Goal: Transaction & Acquisition: Purchase product/service

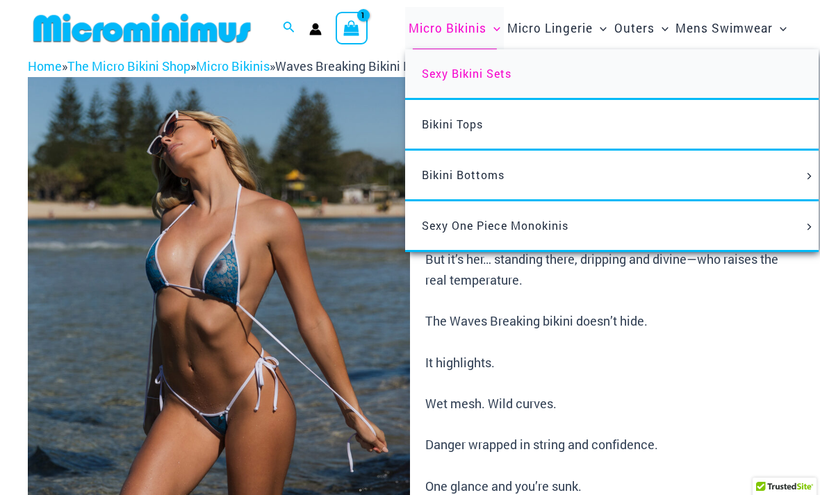
click at [463, 82] on link "Sexy Bikini Sets" at bounding box center [611, 74] width 413 height 51
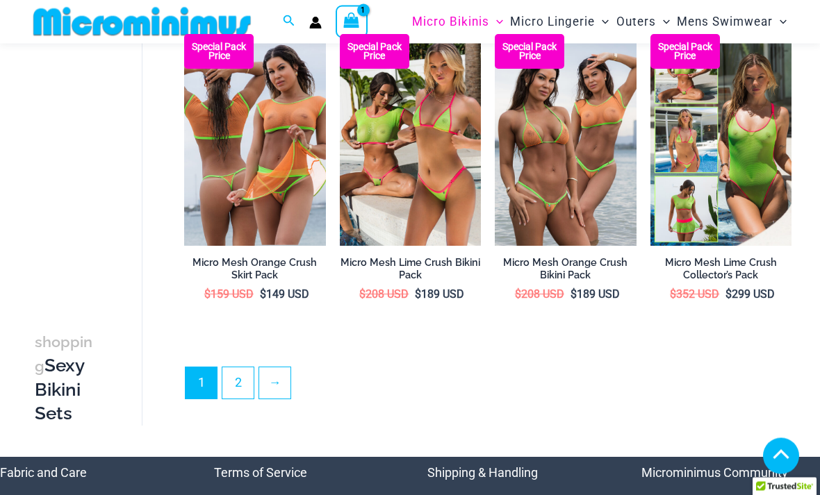
scroll to position [2343, 0]
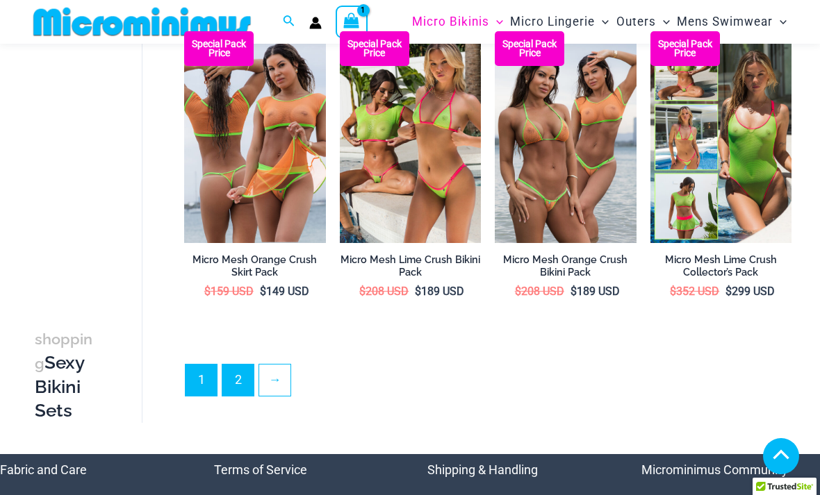
click at [239, 369] on link "2" at bounding box center [237, 380] width 31 height 31
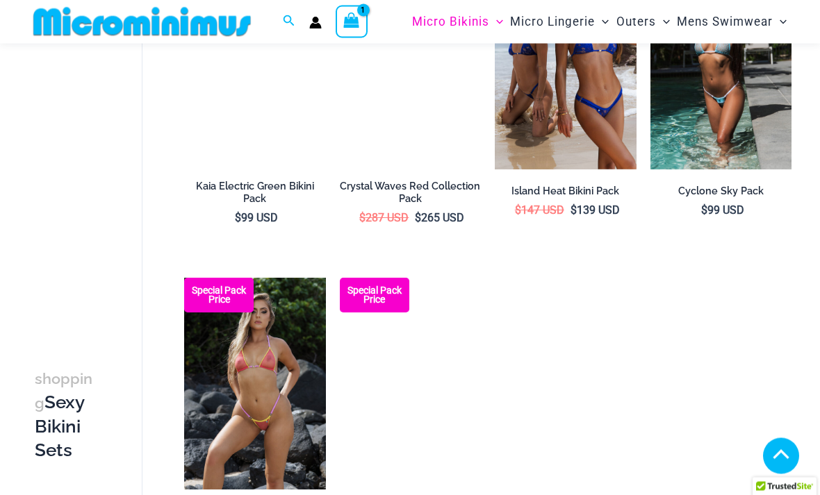
scroll to position [1761, 0]
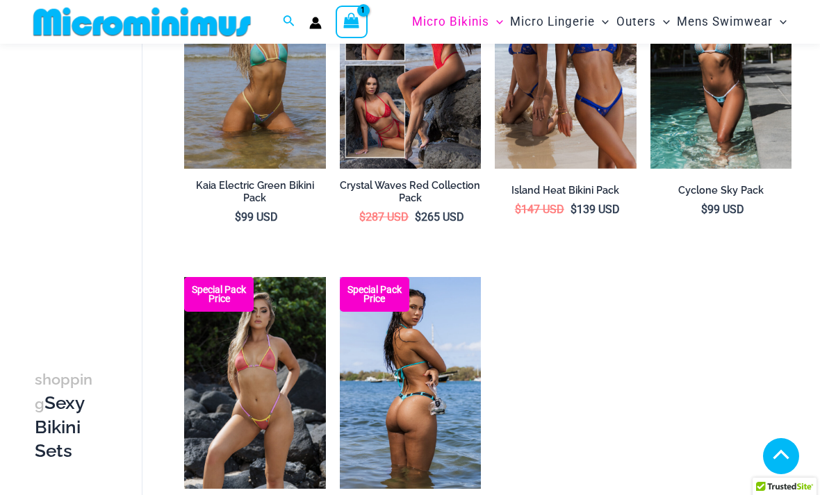
click at [425, 388] on img at bounding box center [411, 383] width 142 height 212
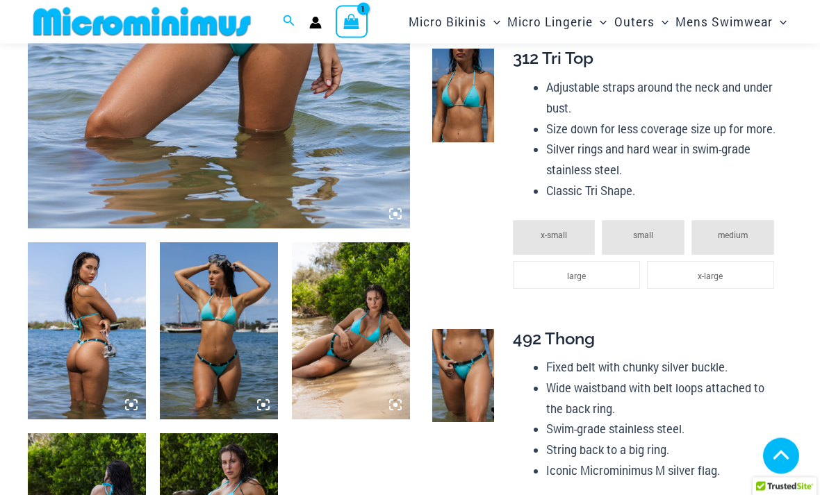
scroll to position [409, 0]
click at [575, 270] on span "large" at bounding box center [576, 275] width 19 height 11
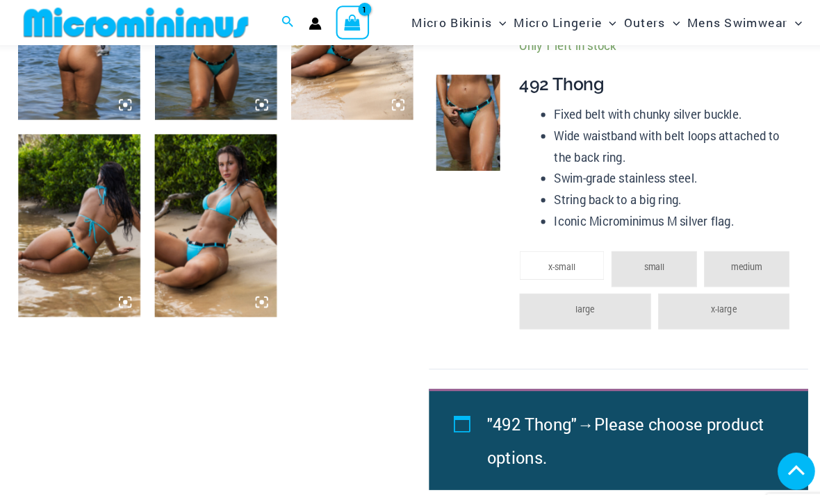
scroll to position [707, 0]
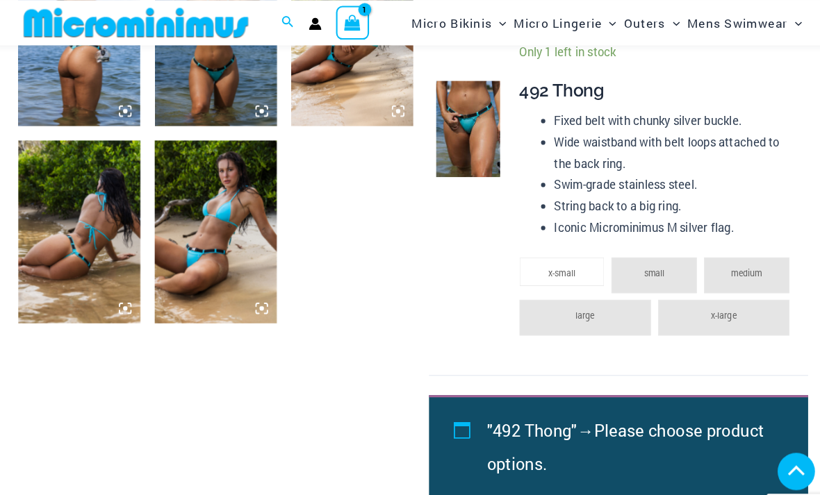
click at [573, 306] on li "large" at bounding box center [576, 307] width 127 height 35
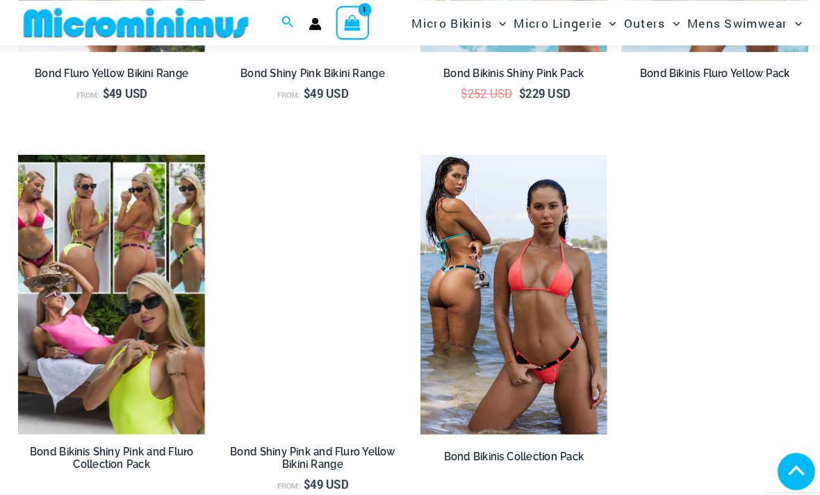
scroll to position [2054, 0]
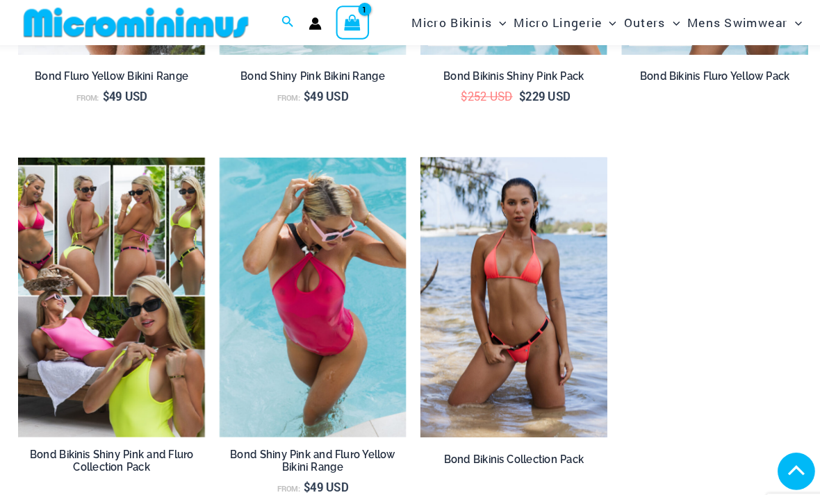
click at [500, 285] on img at bounding box center [507, 287] width 181 height 271
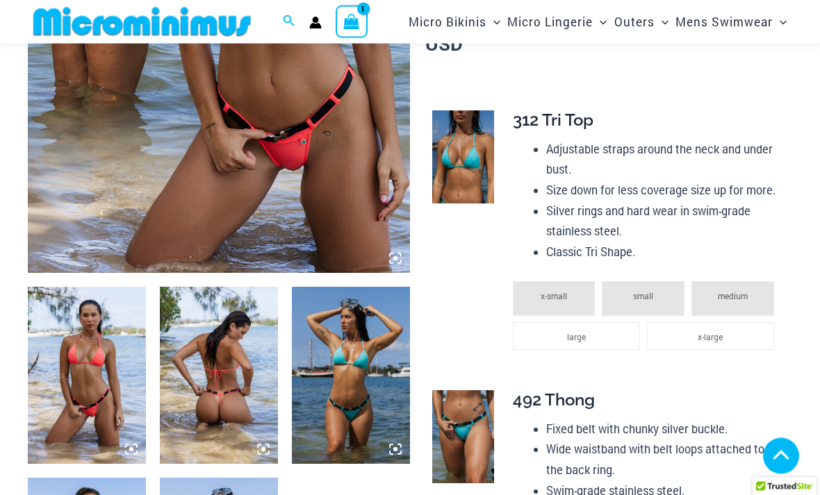
scroll to position [369, 0]
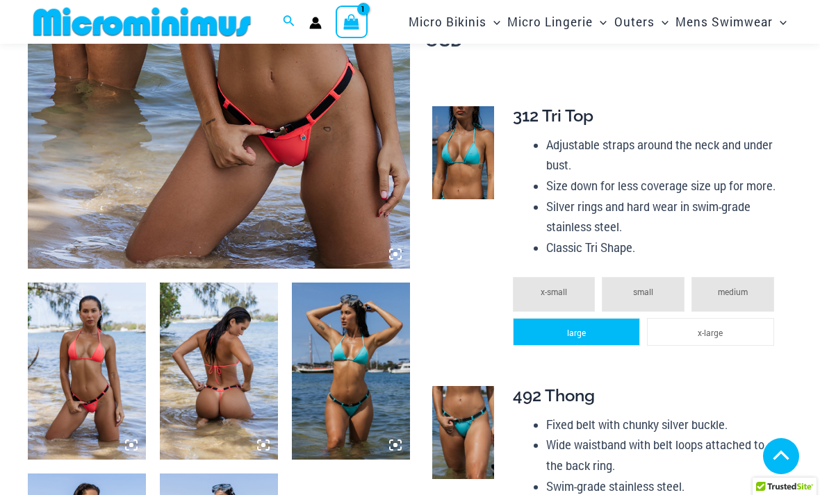
click at [579, 336] on li "large" at bounding box center [576, 332] width 127 height 28
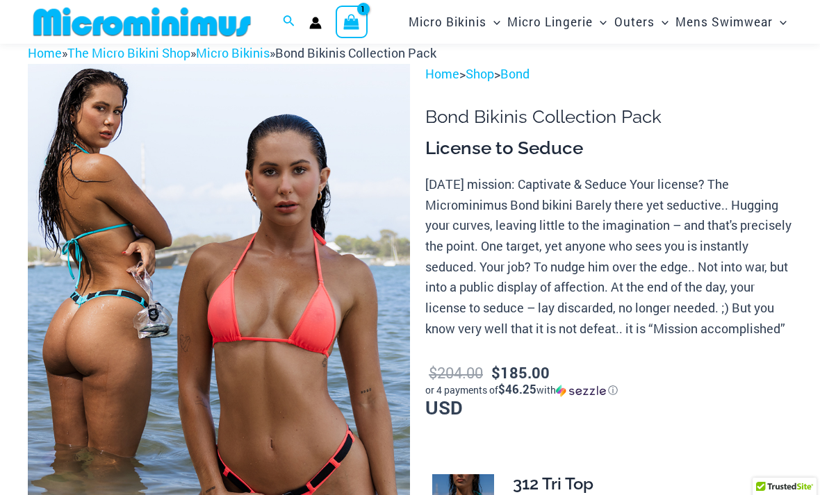
scroll to position [0, 0]
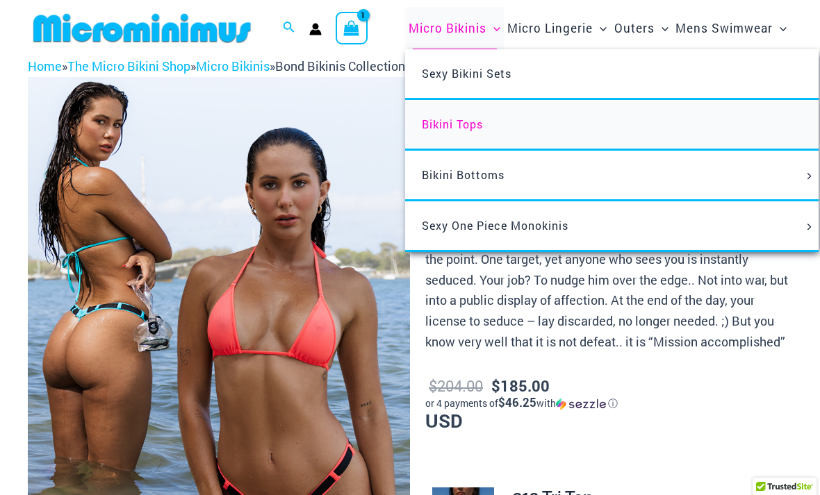
click at [457, 129] on span "Bikini Tops" at bounding box center [452, 124] width 61 height 15
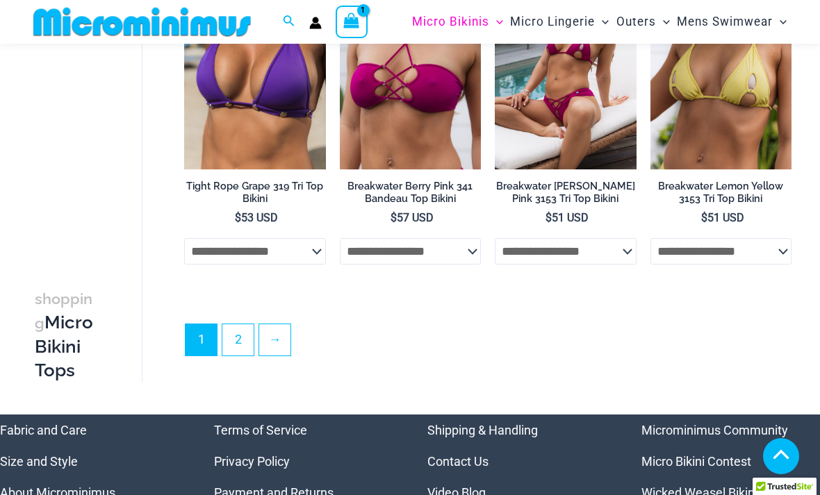
scroll to position [3094, 0]
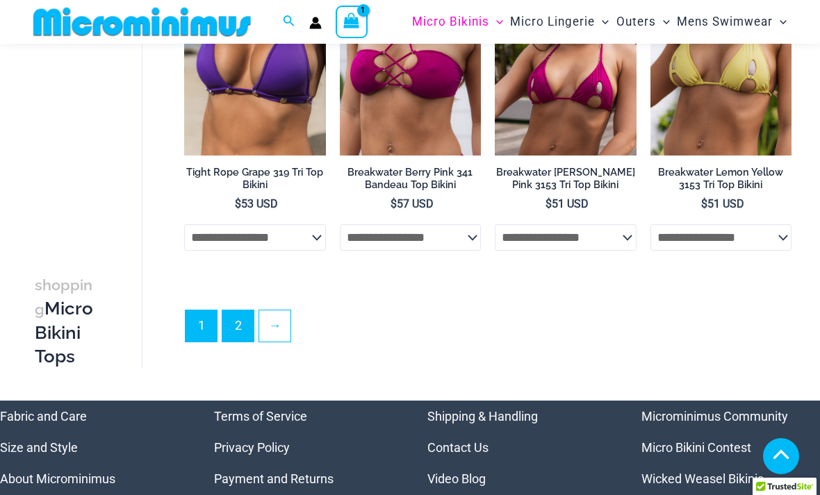
click at [236, 338] on link "2" at bounding box center [237, 326] width 31 height 31
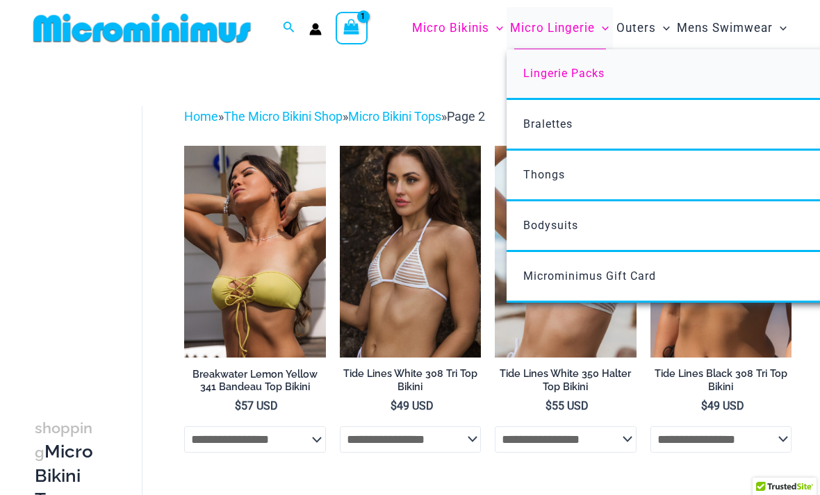
click at [566, 79] on span "Lingerie Packs" at bounding box center [563, 73] width 81 height 13
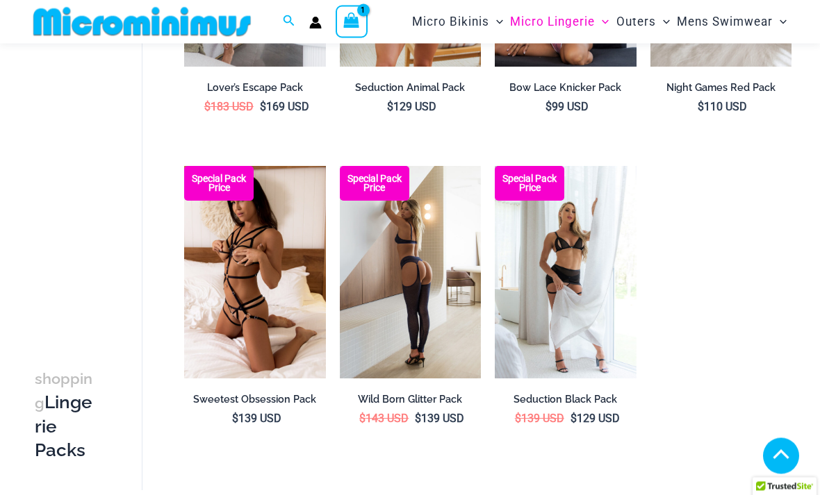
scroll to position [1234, 0]
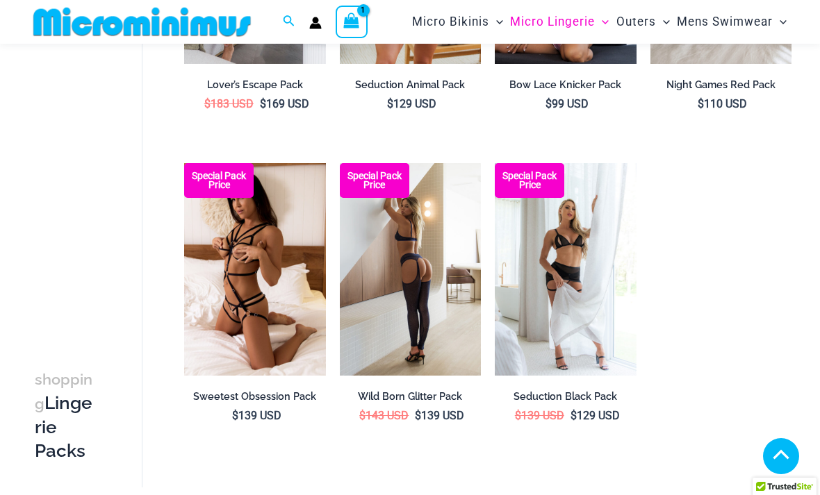
click at [450, 297] on img at bounding box center [411, 269] width 142 height 212
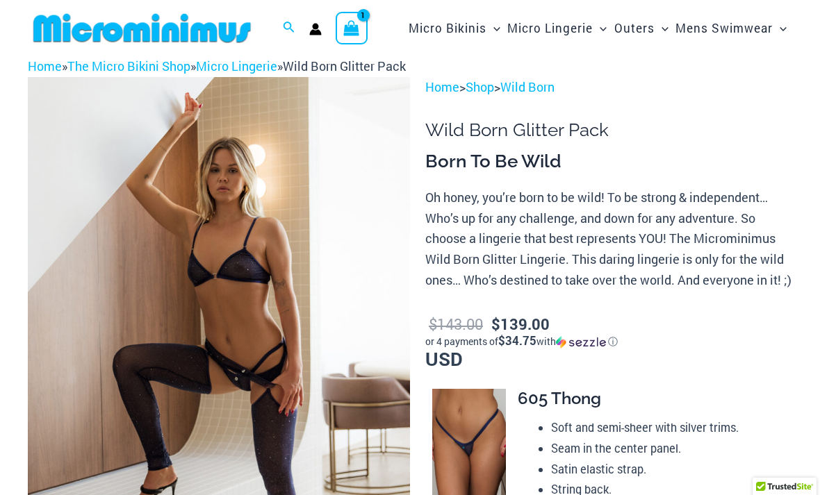
click at [358, 28] on icon "View Shopping Cart, 1 items" at bounding box center [352, 28] width 16 height 16
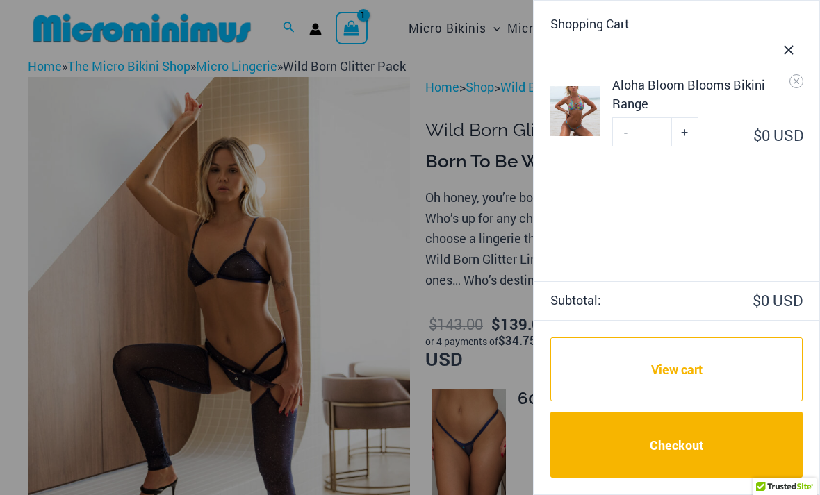
click at [705, 90] on div "Aloha Bloom Blooms Bikini Range" at bounding box center [707, 95] width 190 height 38
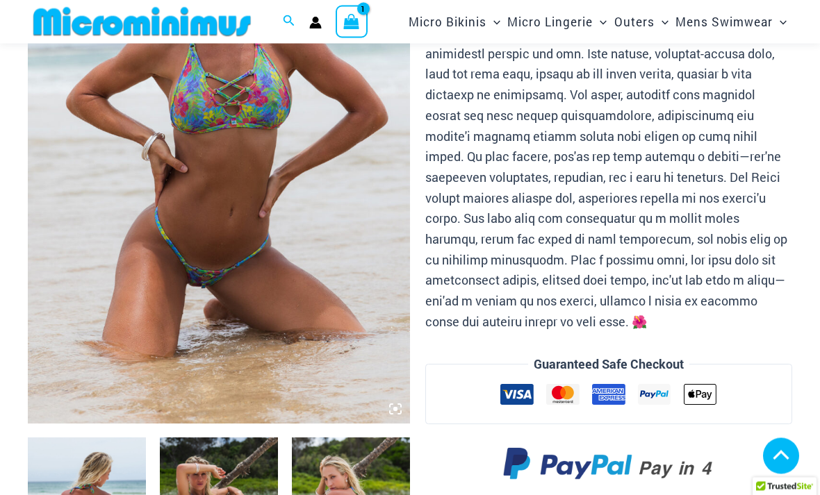
scroll to position [209, 0]
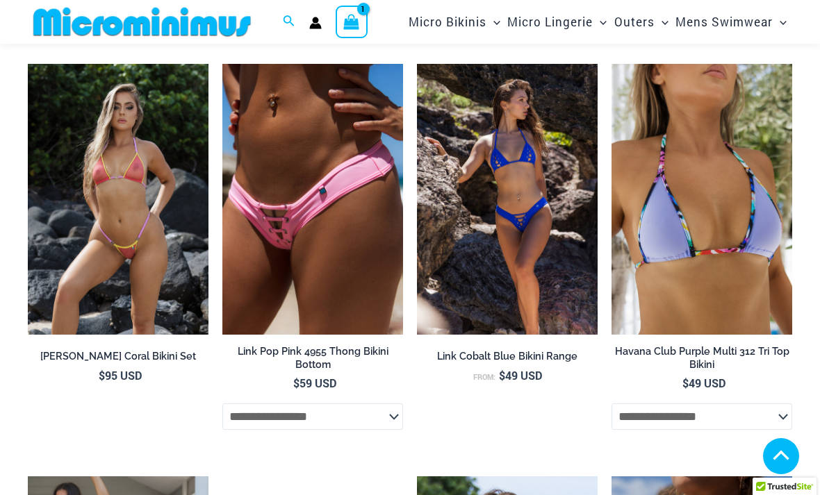
scroll to position [3203, 0]
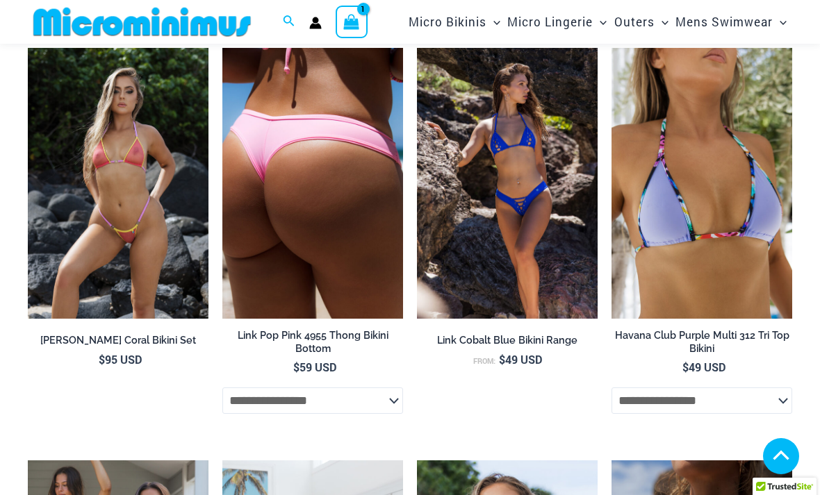
click at [334, 183] on img at bounding box center [312, 183] width 181 height 271
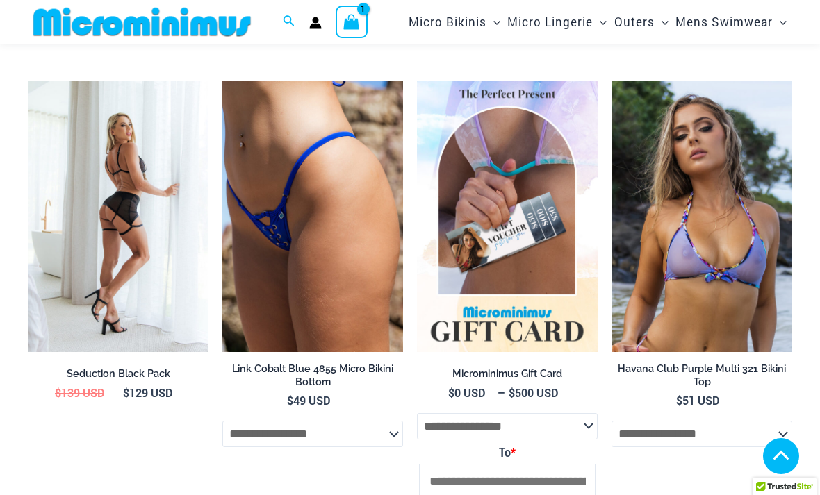
scroll to position [3180, 0]
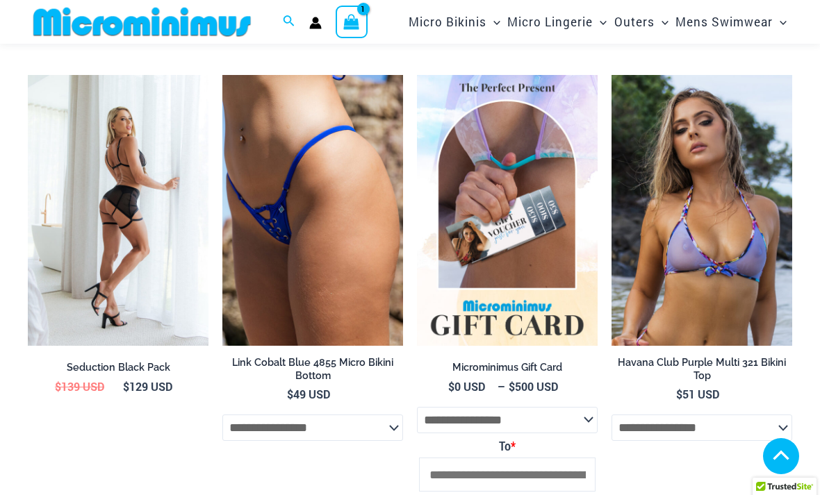
click at [137, 226] on img at bounding box center [118, 210] width 181 height 271
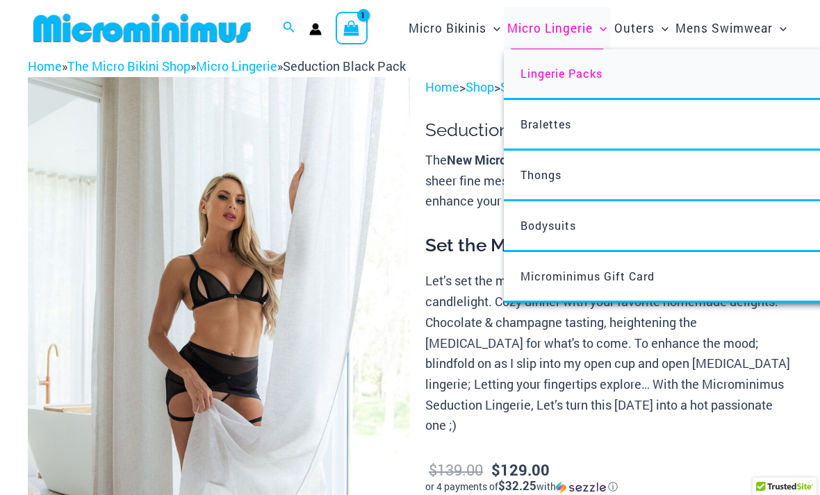
click at [559, 80] on span "Lingerie Packs" at bounding box center [561, 73] width 82 height 15
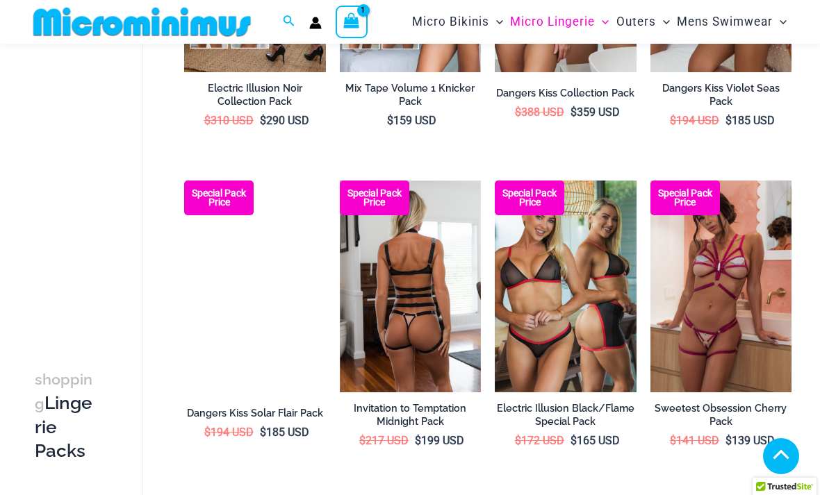
scroll to position [615, 0]
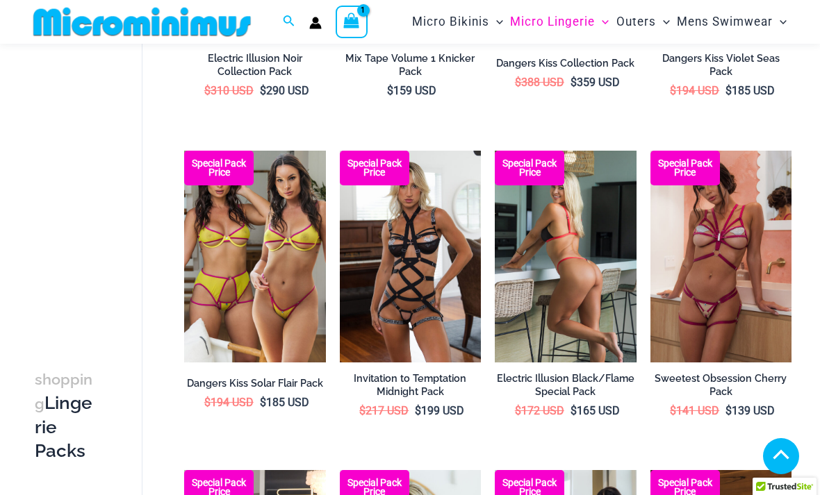
click at [557, 247] on img at bounding box center [566, 257] width 142 height 212
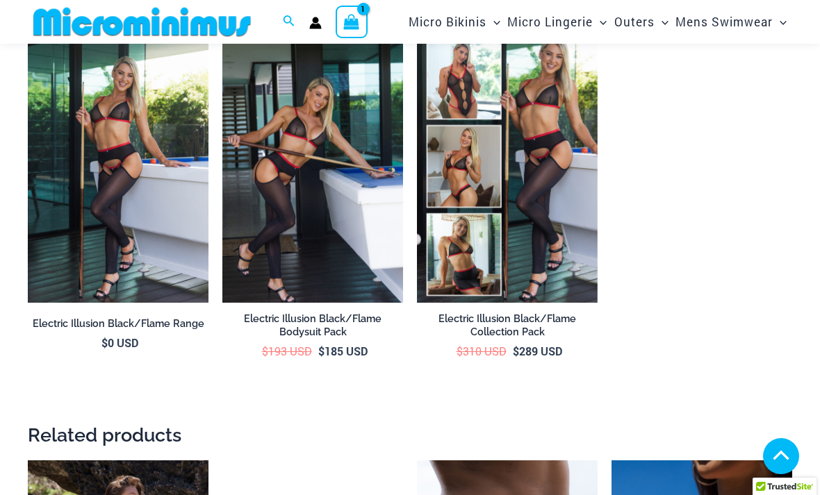
scroll to position [982, 0]
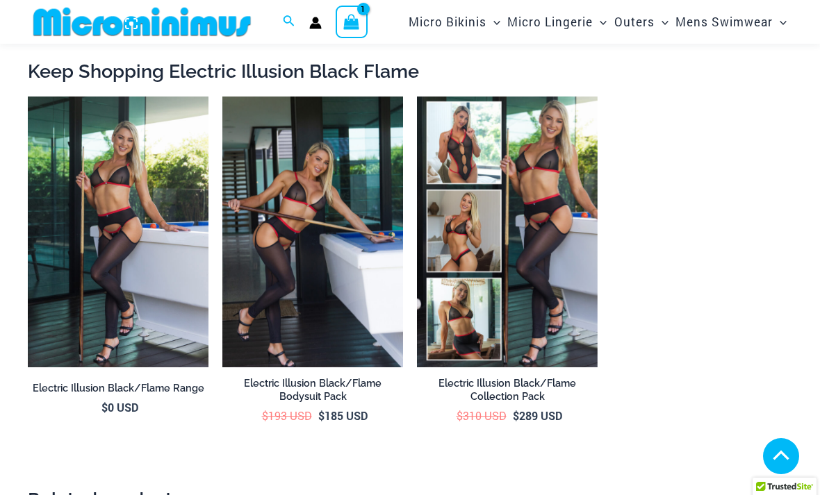
click at [337, 231] on img at bounding box center [312, 232] width 181 height 271
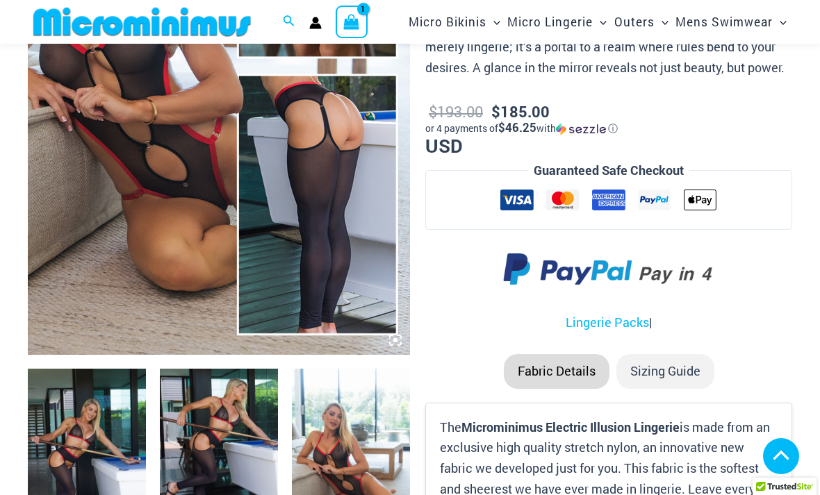
scroll to position [283, 0]
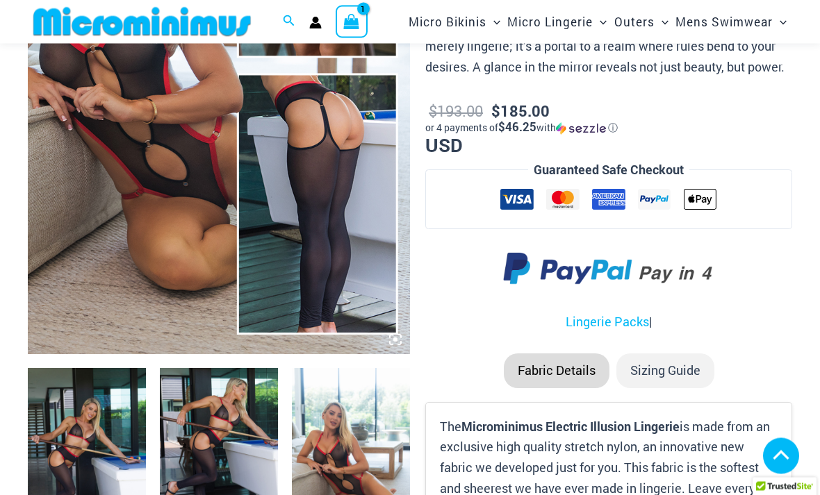
click at [662, 372] on li "Sizing Guide" at bounding box center [665, 371] width 98 height 35
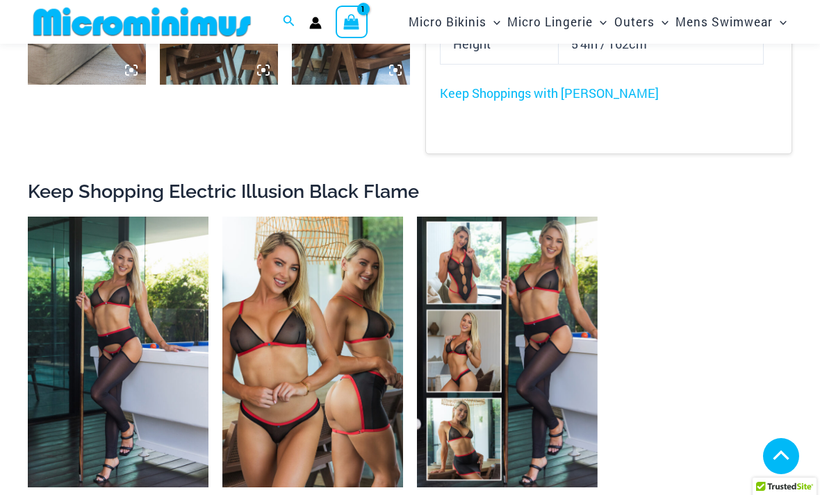
scroll to position [906, 0]
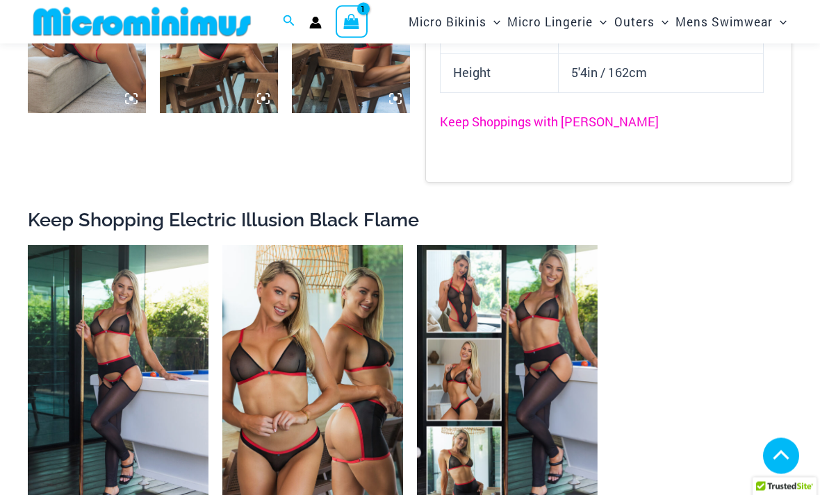
click at [520, 115] on link "Keep Shoppings with Ilana" at bounding box center [549, 122] width 219 height 17
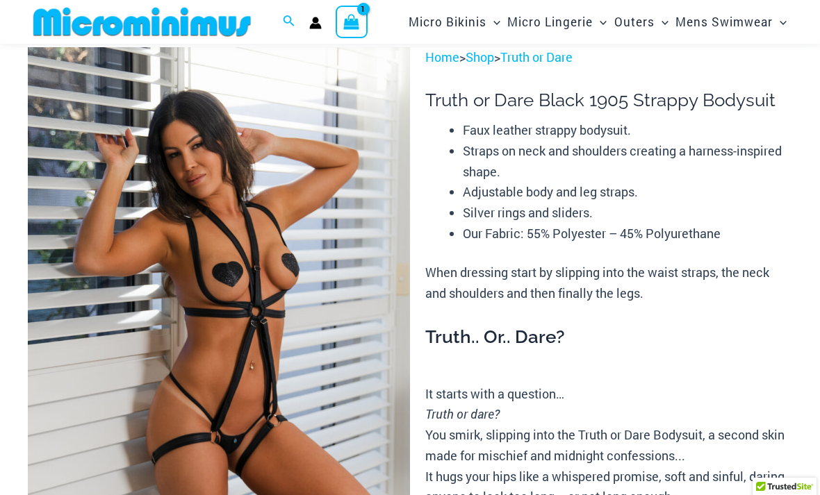
scroll to position [11, 0]
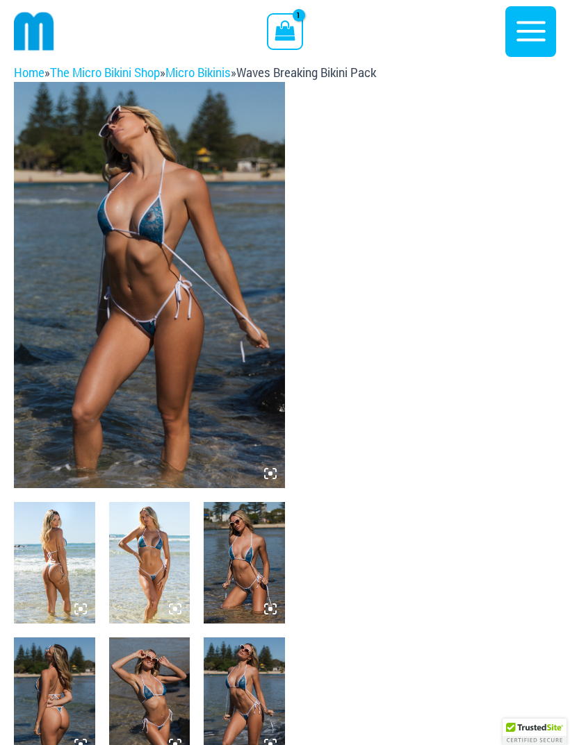
click at [538, 33] on icon "button" at bounding box center [530, 31] width 35 height 35
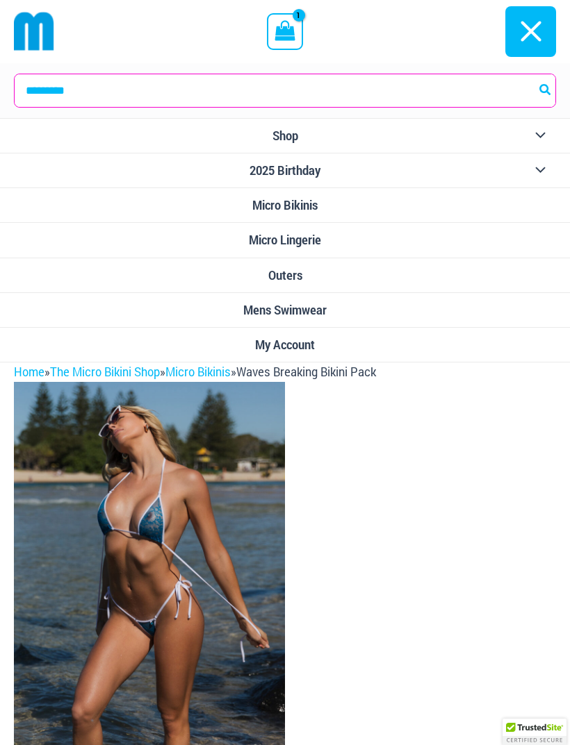
click at [294, 135] on span "Shop" at bounding box center [285, 136] width 26 height 15
click at [299, 133] on link "Shop" at bounding box center [285, 136] width 570 height 35
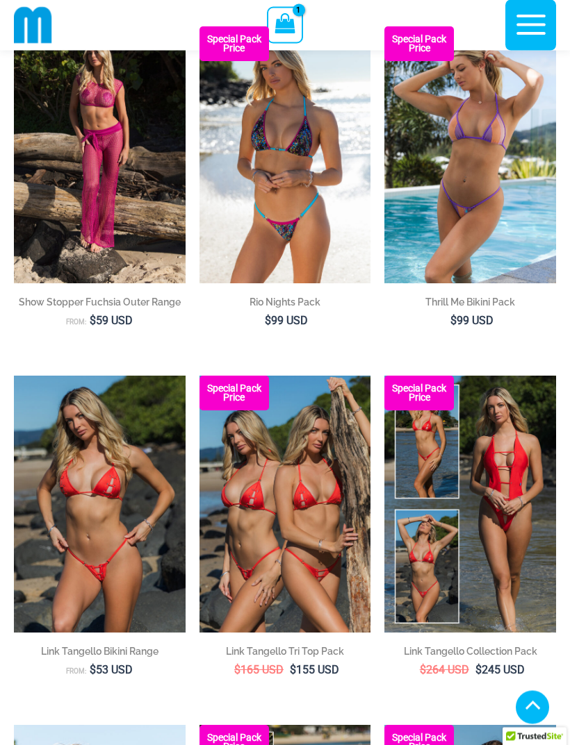
scroll to position [1205, 0]
click at [384, 376] on img at bounding box center [384, 376] width 0 height 0
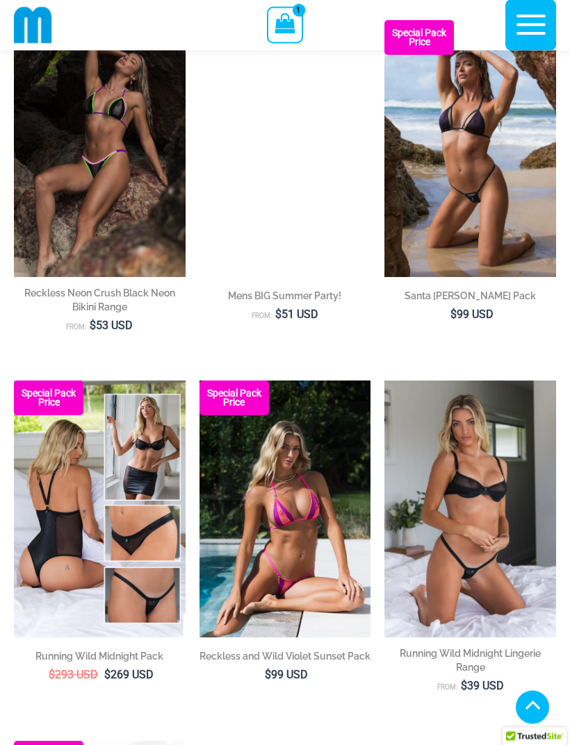
scroll to position [2983, 0]
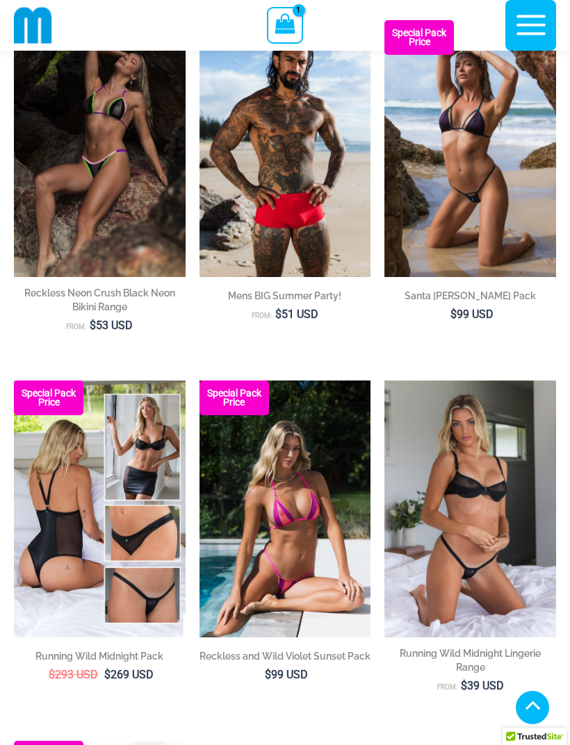
click at [14, 381] on img at bounding box center [14, 381] width 0 height 0
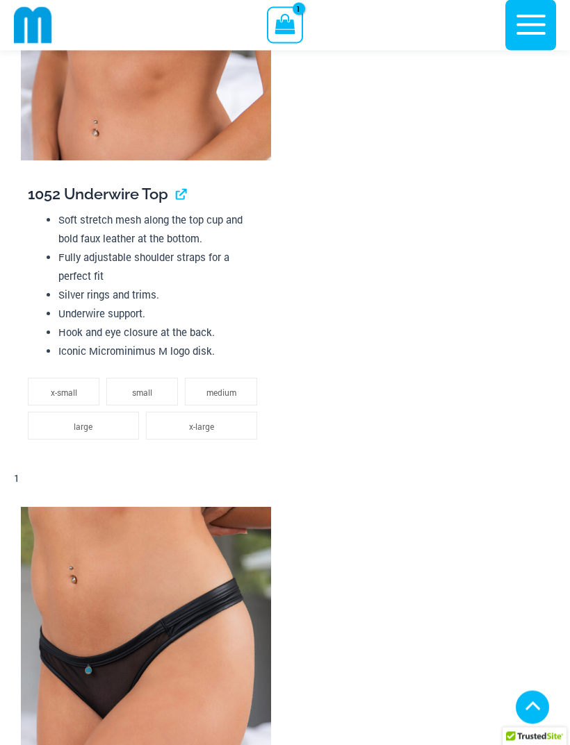
scroll to position [2056, 0]
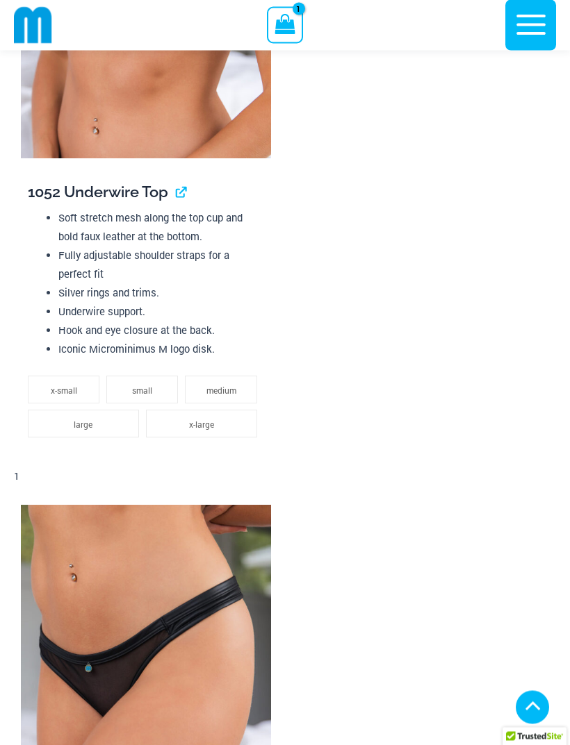
click at [102, 424] on li "large" at bounding box center [83, 425] width 111 height 28
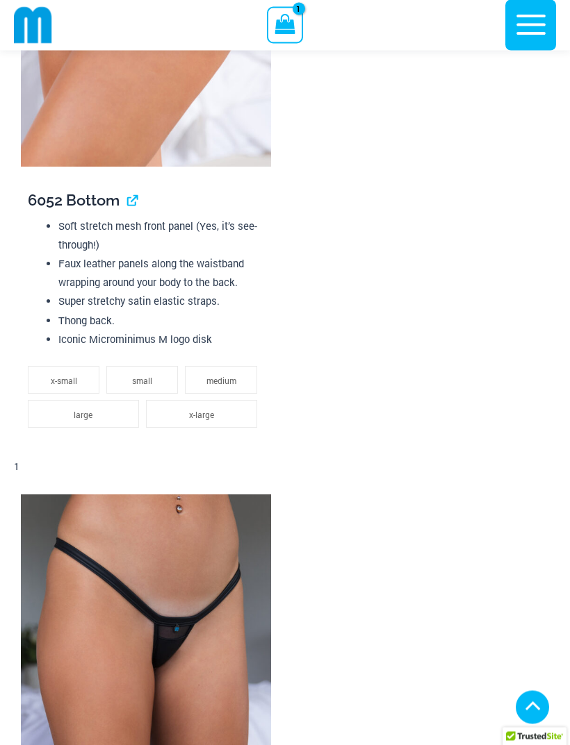
scroll to position [2814, 0]
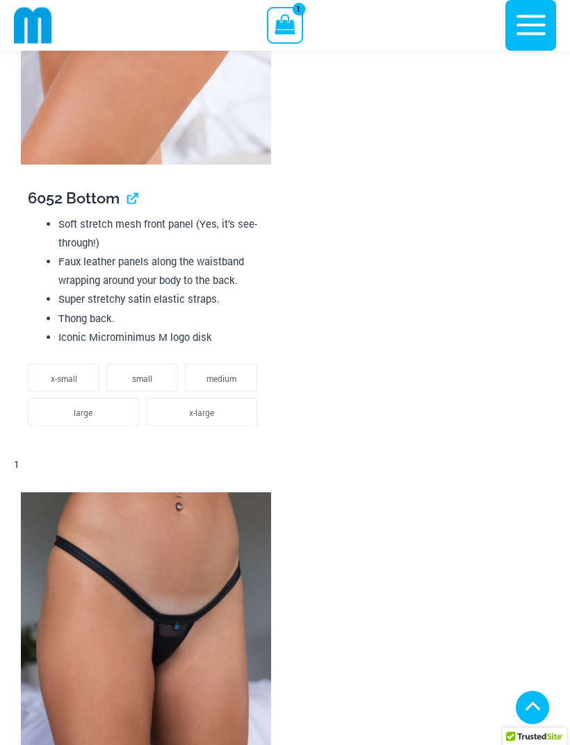
click at [100, 414] on li "large" at bounding box center [83, 412] width 111 height 28
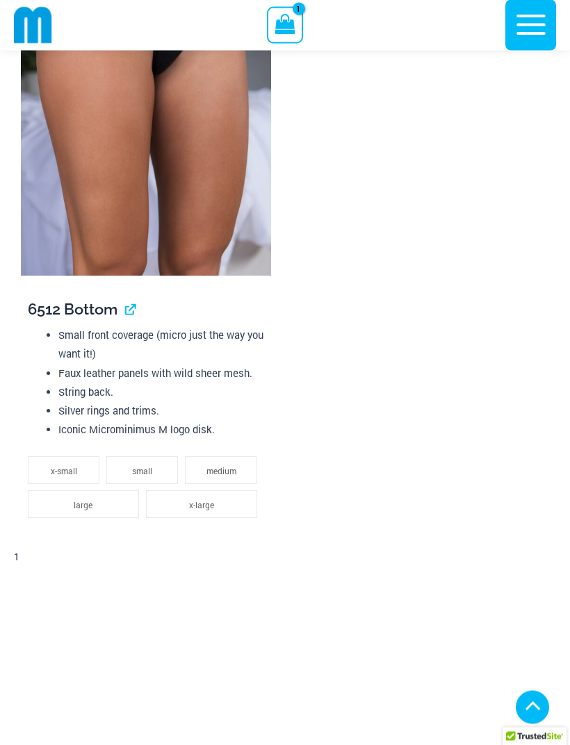
scroll to position [3454, 0]
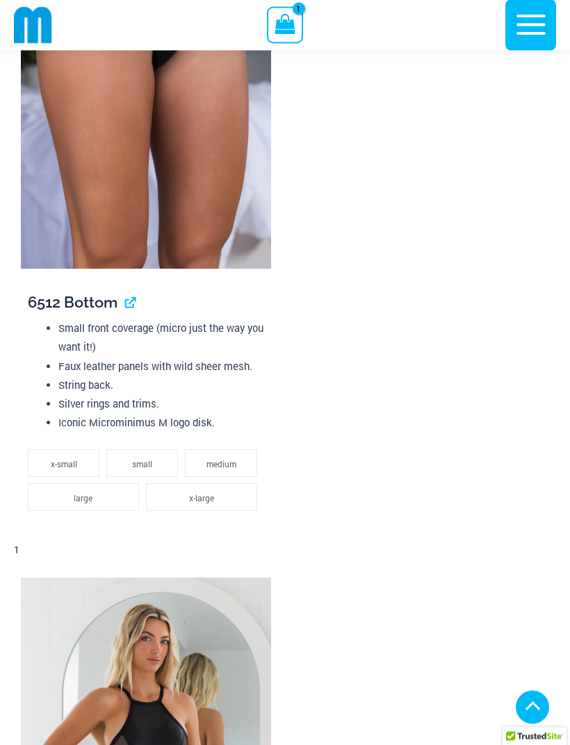
click at [106, 497] on li "large" at bounding box center [83, 498] width 111 height 28
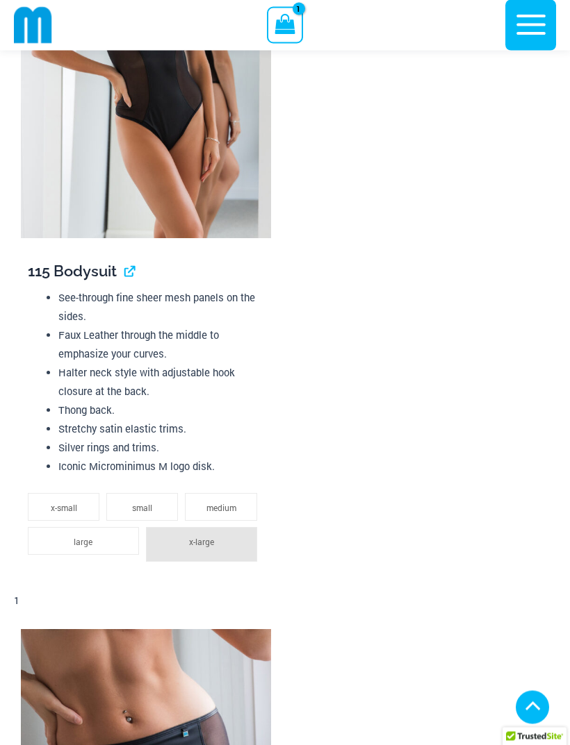
scroll to position [4237, 0]
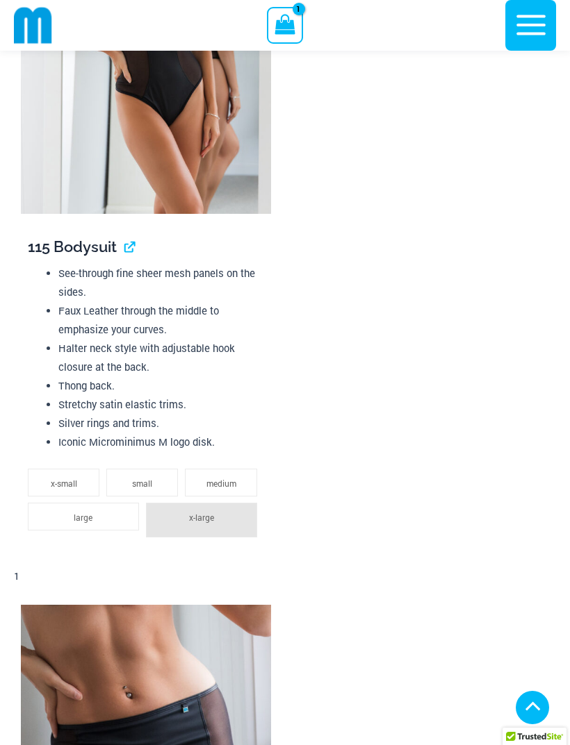
click at [101, 514] on li "large" at bounding box center [83, 517] width 111 height 28
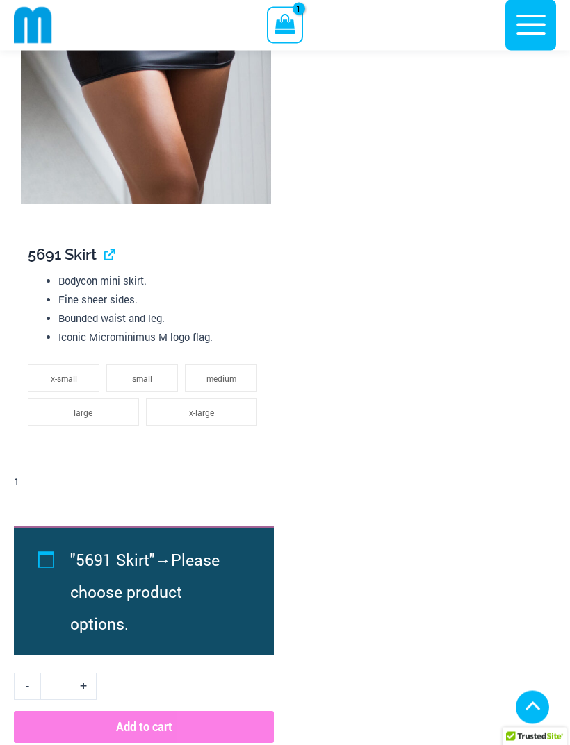
scroll to position [5054, 0]
click at [92, 411] on span "large" at bounding box center [83, 412] width 19 height 11
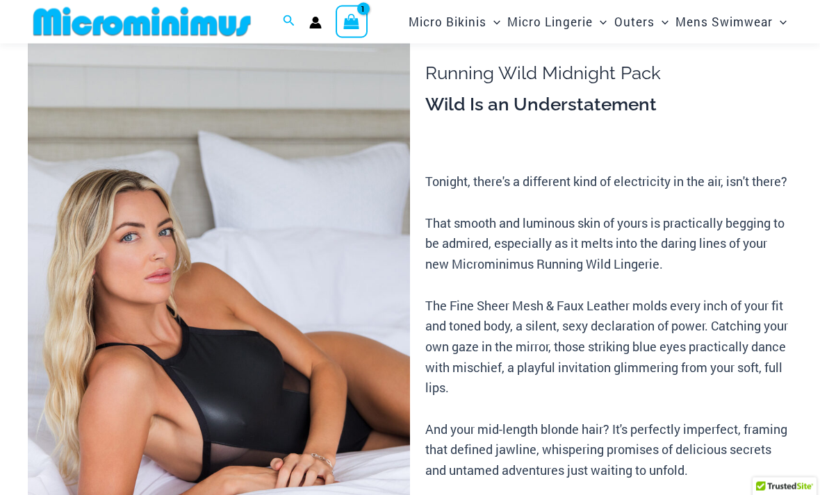
scroll to position [0, 0]
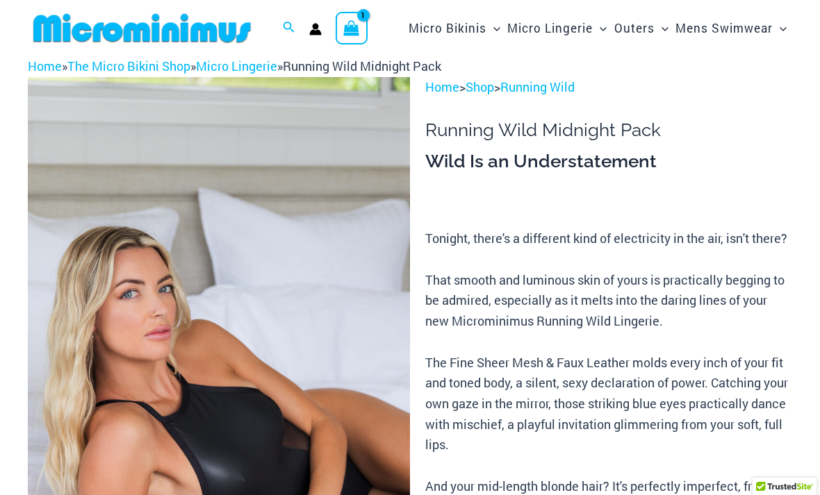
click at [346, 28] on icon "View Shopping Cart, 1 items" at bounding box center [352, 28] width 16 height 16
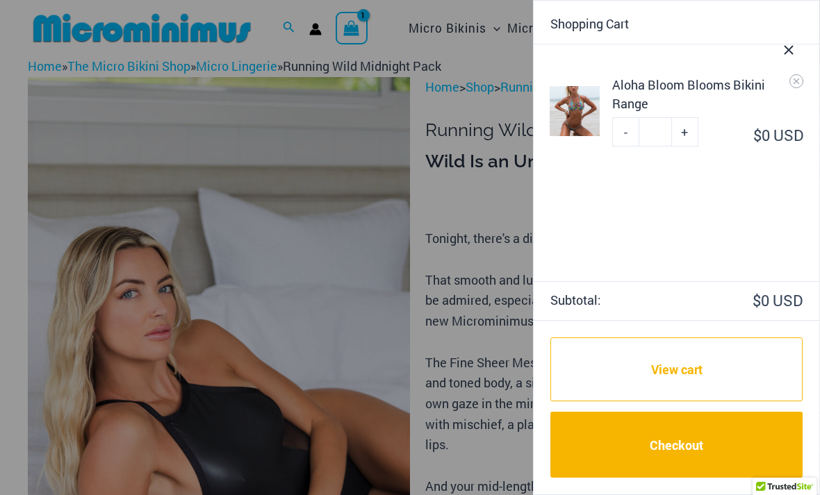
click at [569, 43] on icon "Close Cart Drawer" at bounding box center [788, 49] width 15 height 15
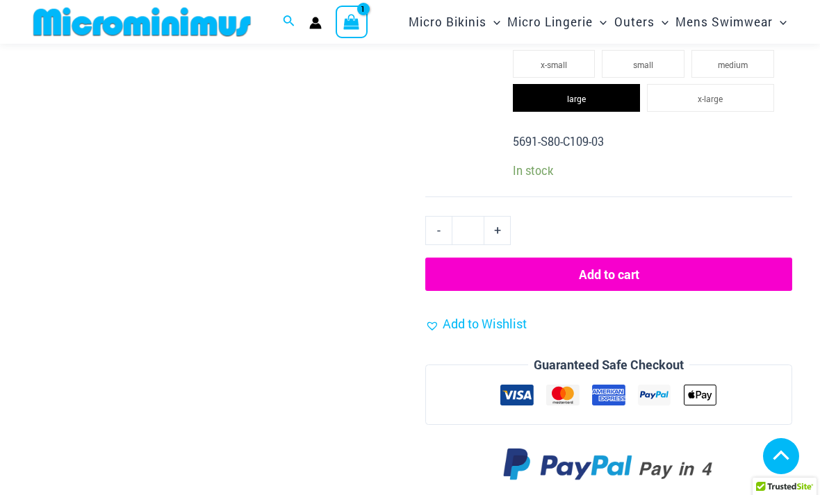
scroll to position [2355, 0]
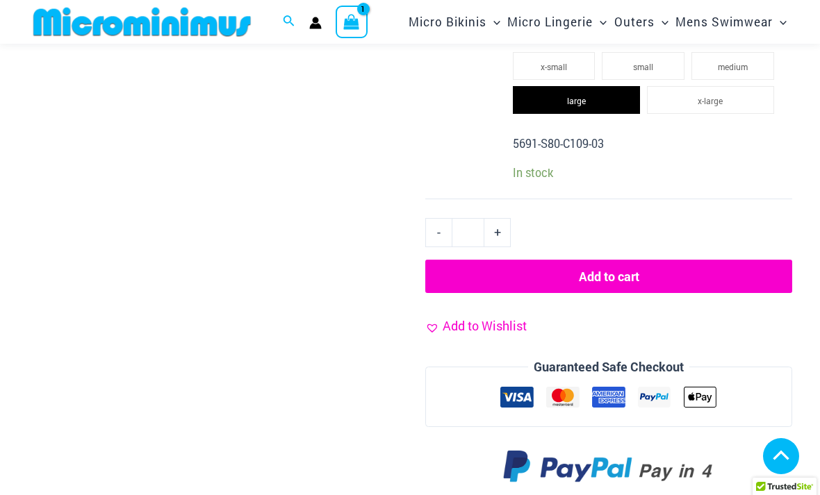
click at [437, 316] on link "Add to Wishlist" at bounding box center [475, 326] width 101 height 21
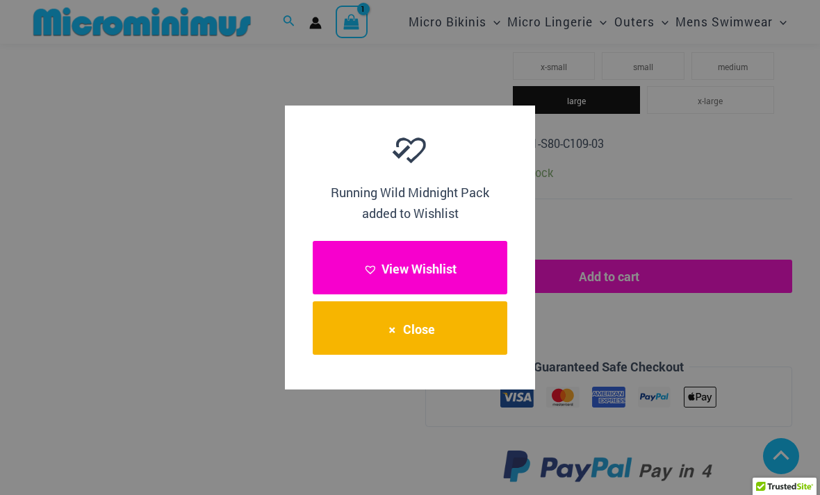
click at [452, 266] on button "View Wishlist" at bounding box center [410, 267] width 195 height 53
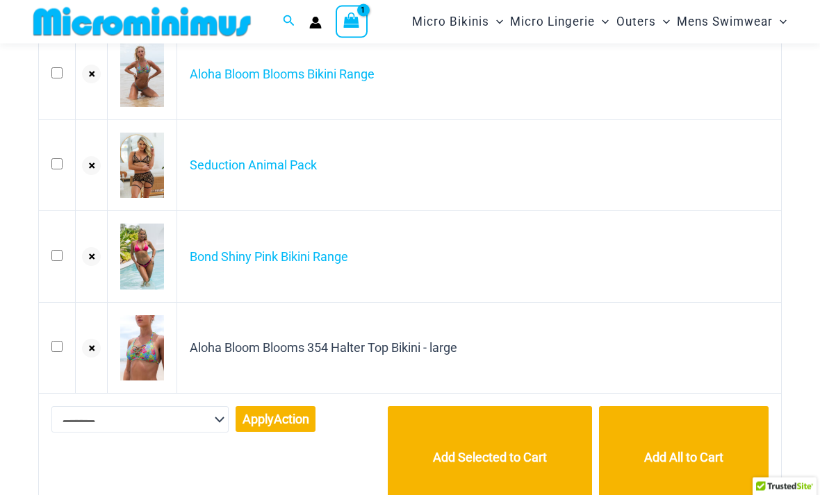
scroll to position [201, 0]
click at [97, 345] on icon "submit" at bounding box center [92, 349] width 14 height 17
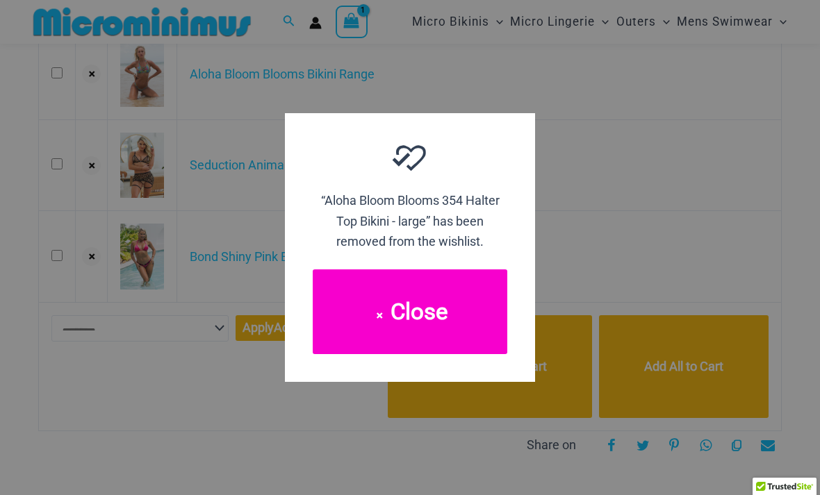
click at [378, 320] on icon "button" at bounding box center [379, 313] width 14 height 14
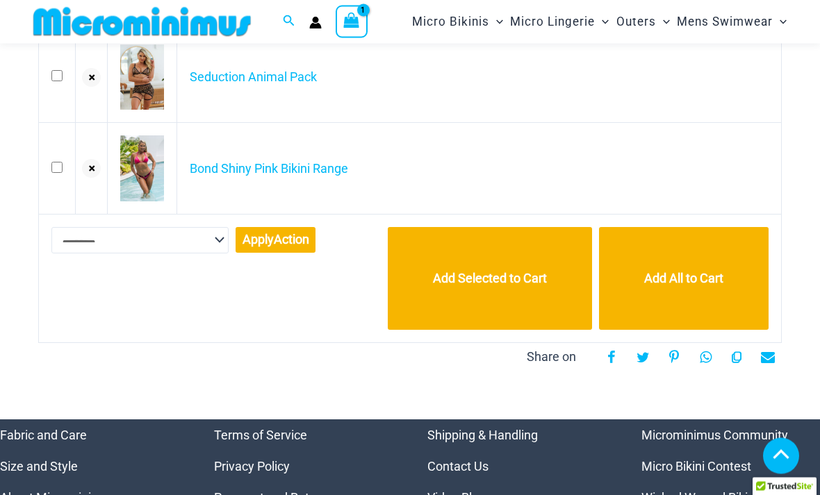
scroll to position [290, 0]
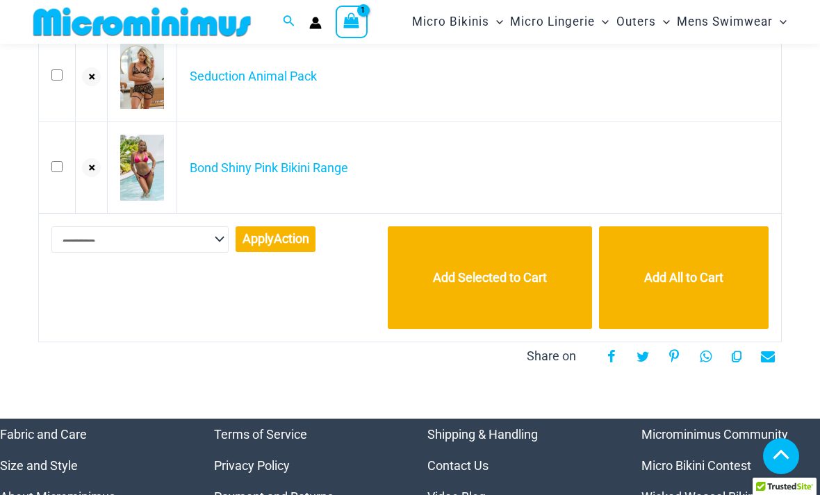
click at [203, 244] on select "**********" at bounding box center [139, 239] width 177 height 26
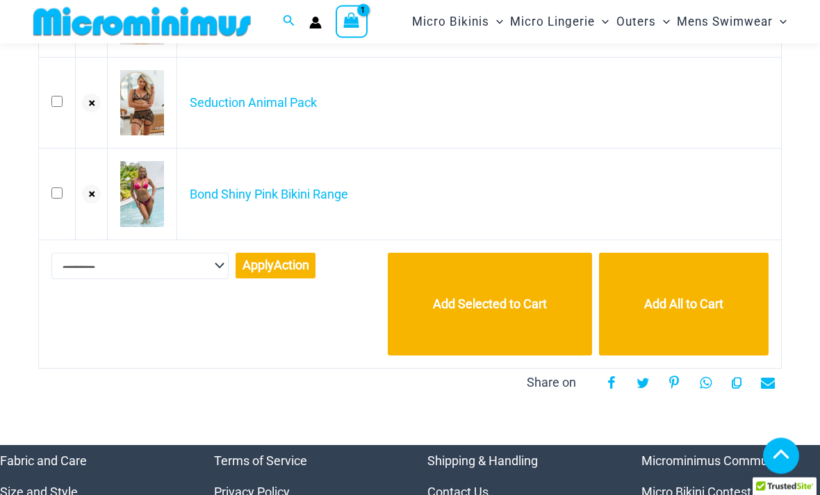
scroll to position [261, 0]
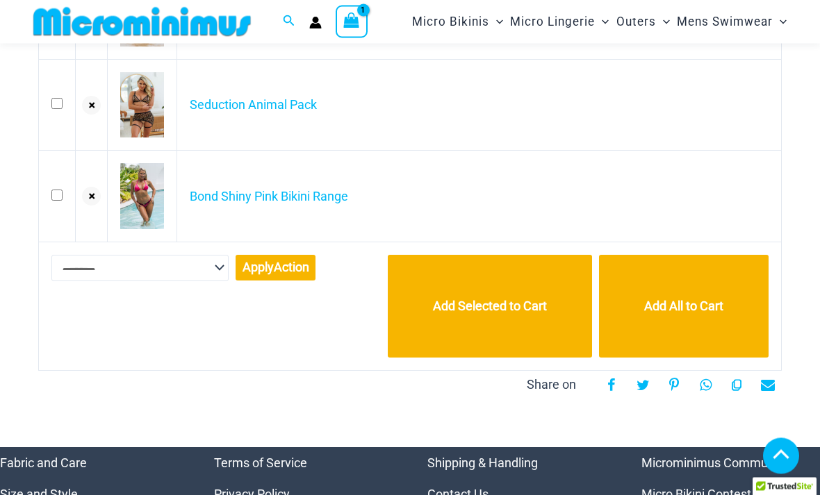
click at [199, 262] on select "**********" at bounding box center [139, 269] width 177 height 26
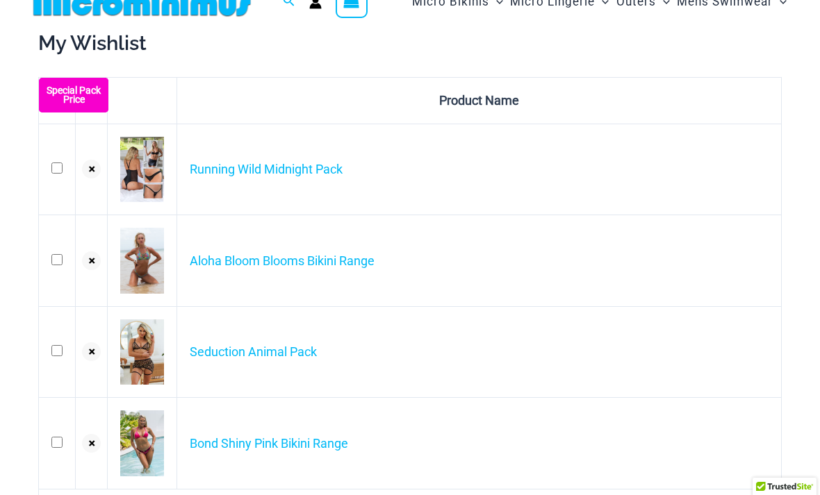
scroll to position [0, 0]
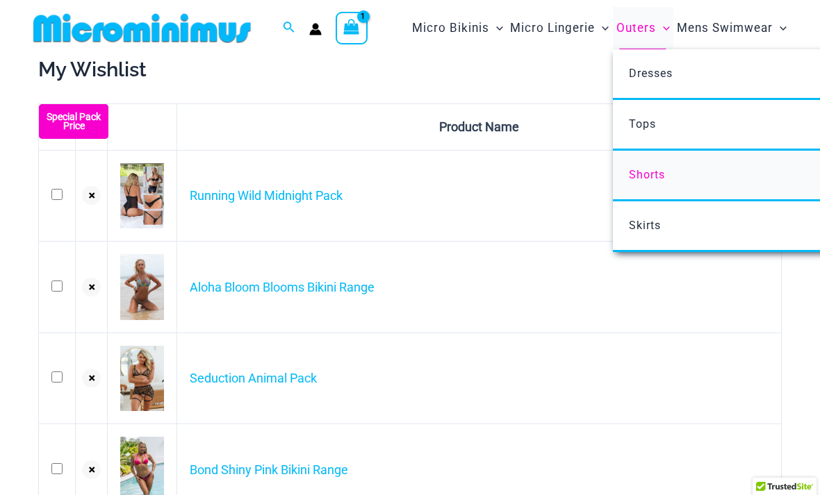
click at [676, 175] on link "Shorts" at bounding box center [819, 176] width 413 height 51
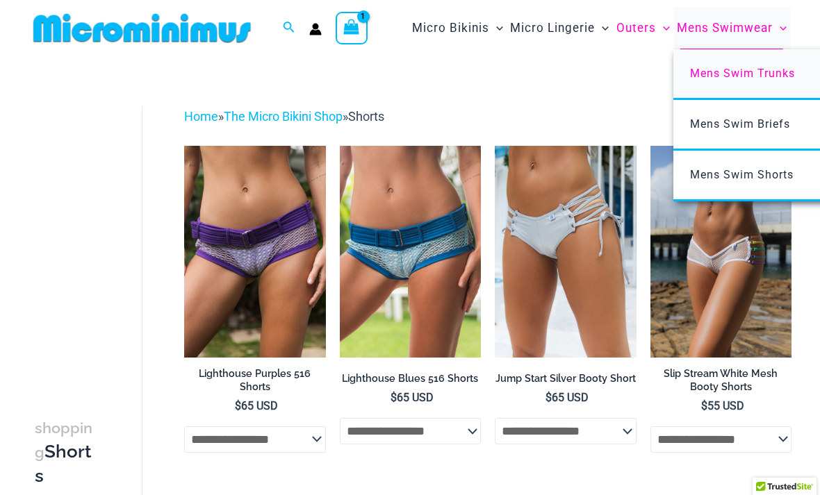
click at [784, 76] on span "Mens Swim Trunks" at bounding box center [742, 73] width 105 height 13
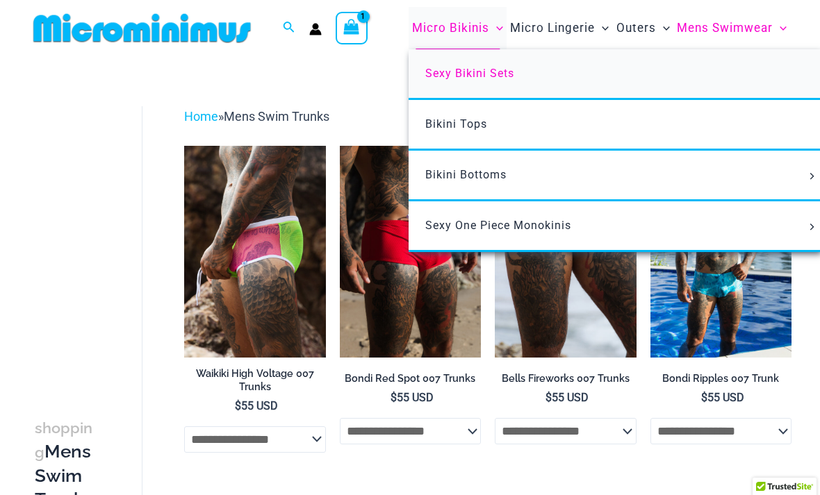
click at [493, 72] on span "Sexy Bikini Sets" at bounding box center [469, 73] width 89 height 13
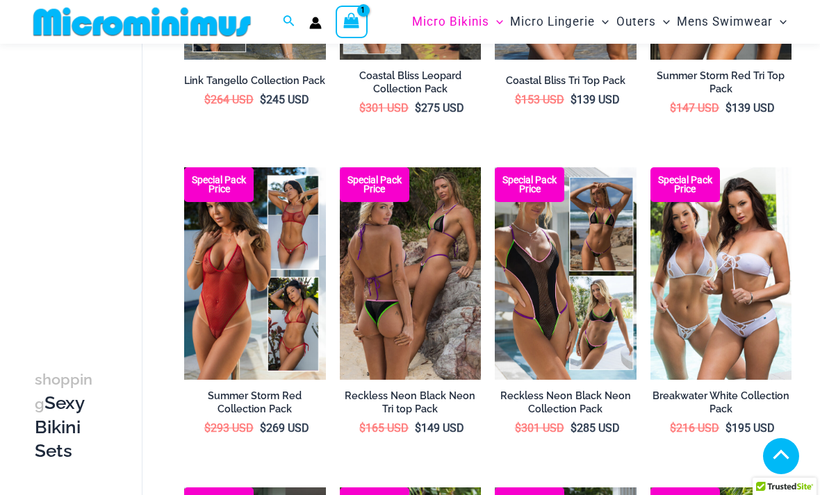
scroll to position [604, 0]
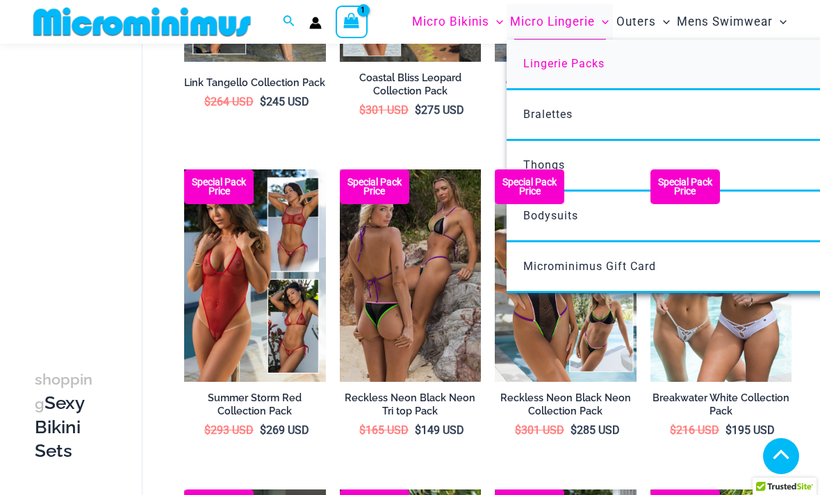
click at [589, 67] on span "Lingerie Packs" at bounding box center [563, 63] width 81 height 13
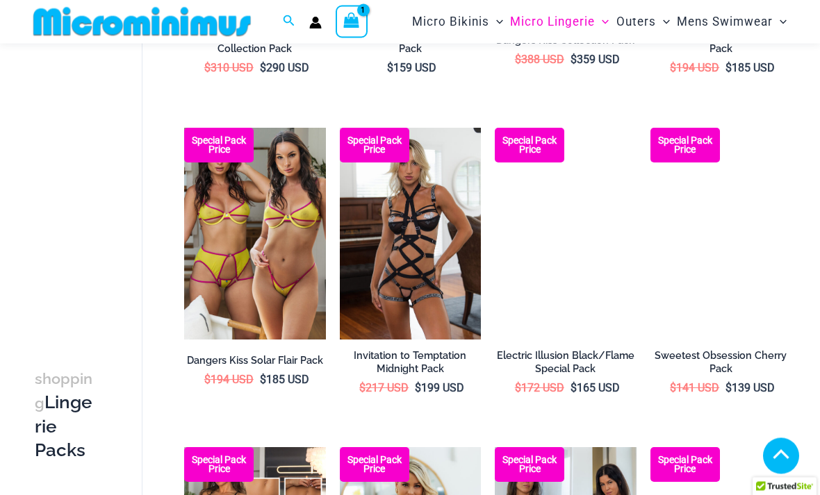
scroll to position [641, 0]
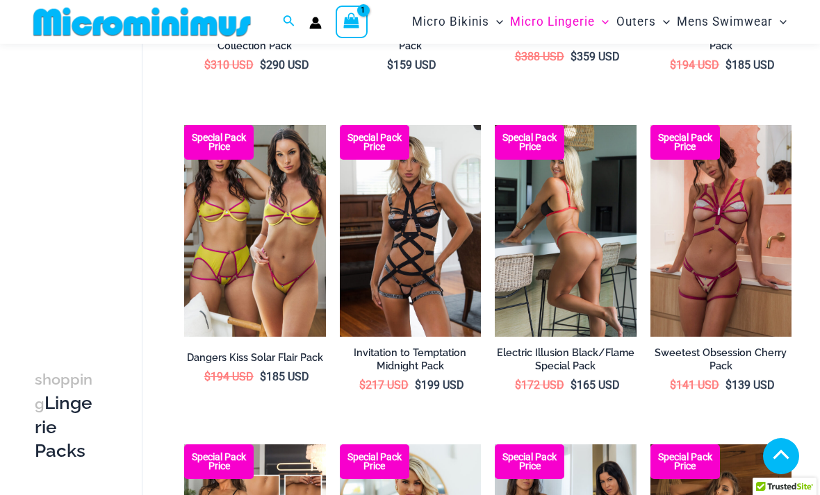
click at [588, 246] on img at bounding box center [566, 231] width 142 height 212
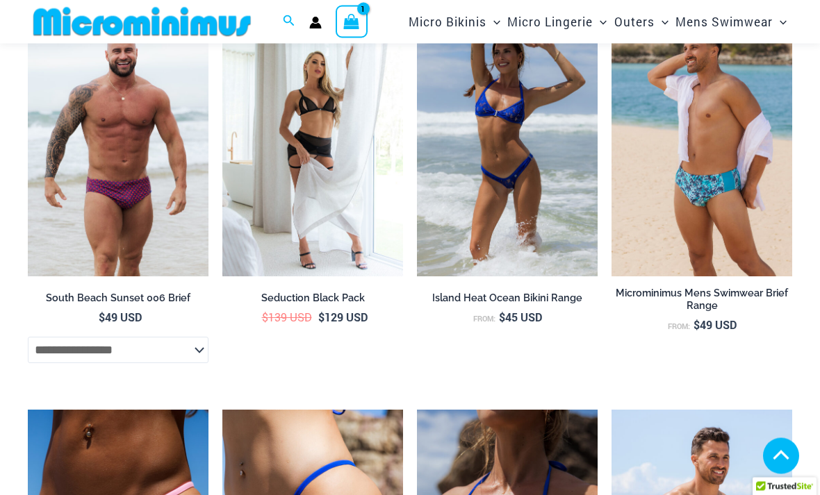
scroll to position [1501, 0]
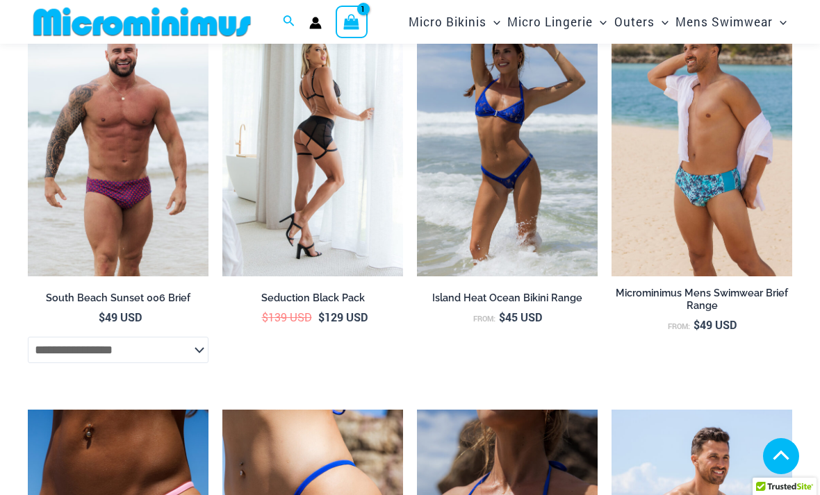
click at [338, 186] on img at bounding box center [312, 141] width 181 height 271
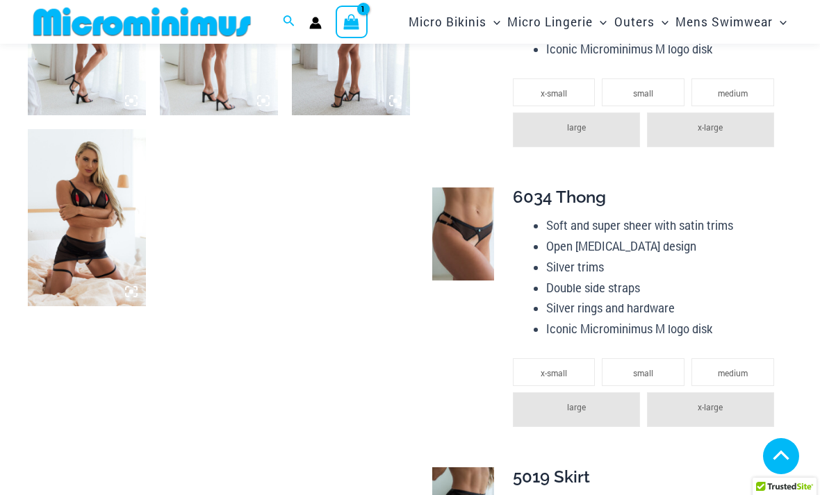
scroll to position [713, 0]
click at [735, 359] on li "medium" at bounding box center [732, 373] width 83 height 28
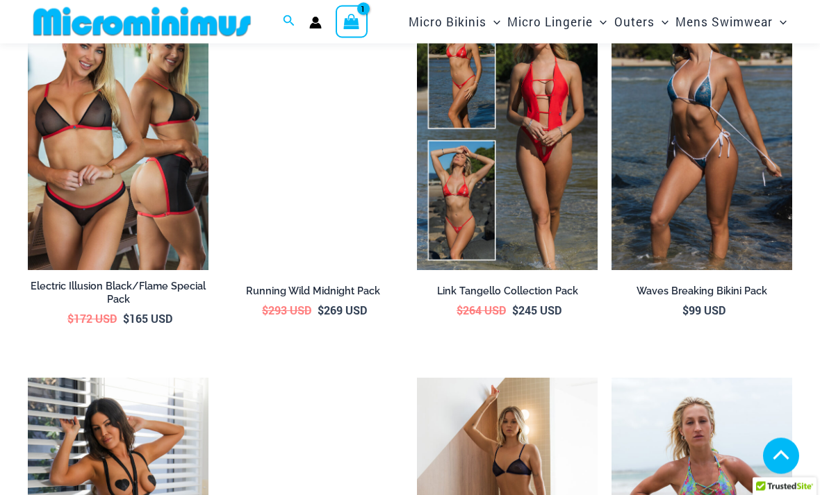
scroll to position [4580, 0]
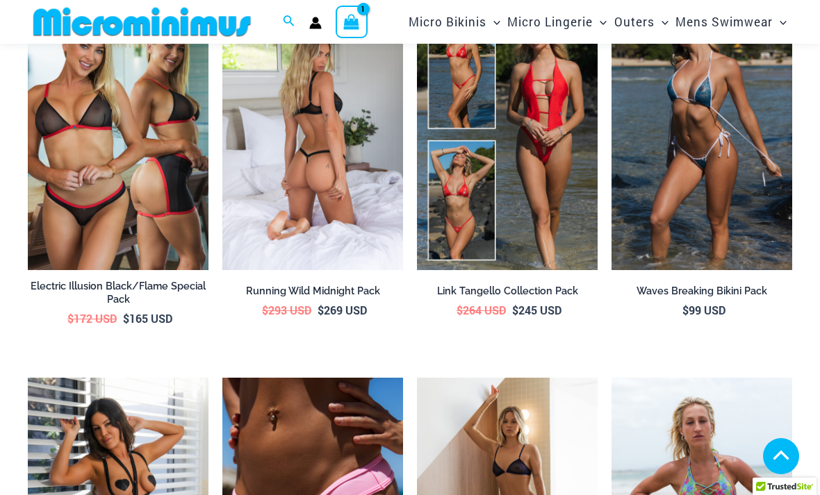
click at [297, 185] on img at bounding box center [312, 134] width 181 height 271
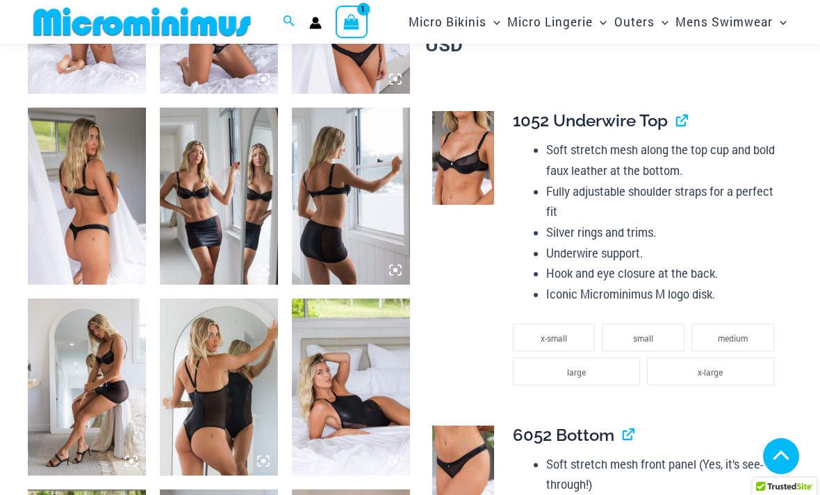
scroll to position [723, 0]
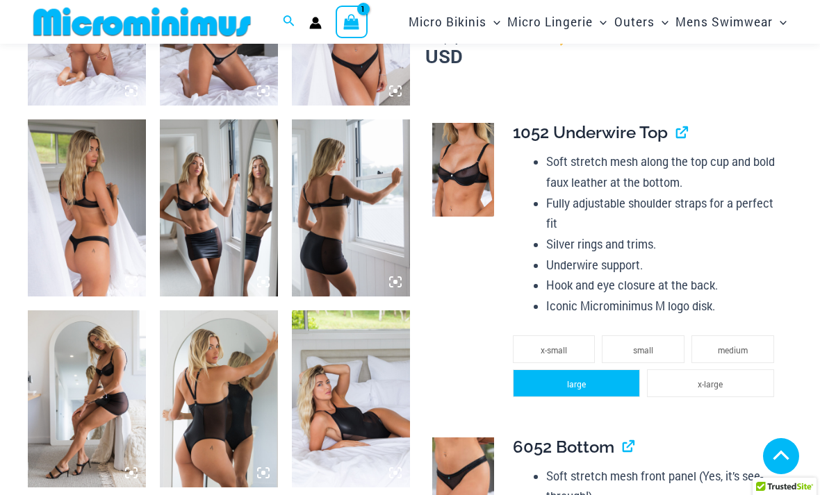
click at [594, 370] on li "large" at bounding box center [576, 384] width 127 height 28
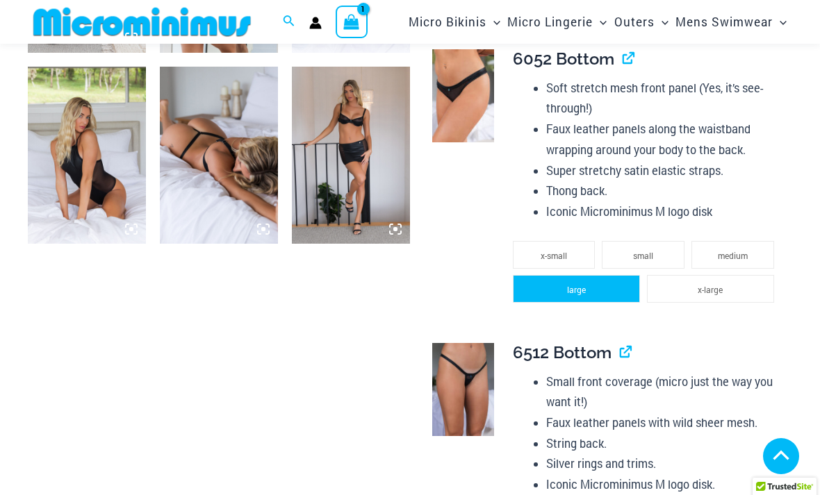
click at [597, 275] on li "large" at bounding box center [576, 289] width 127 height 28
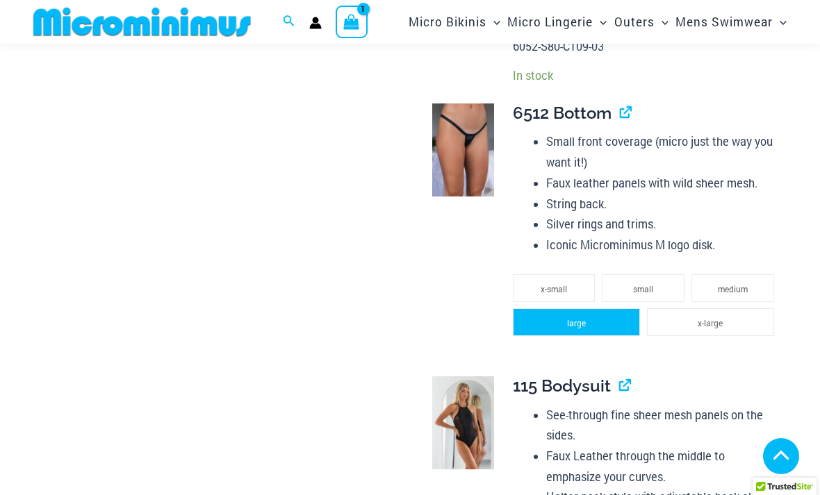
click at [597, 308] on li "large" at bounding box center [576, 322] width 127 height 28
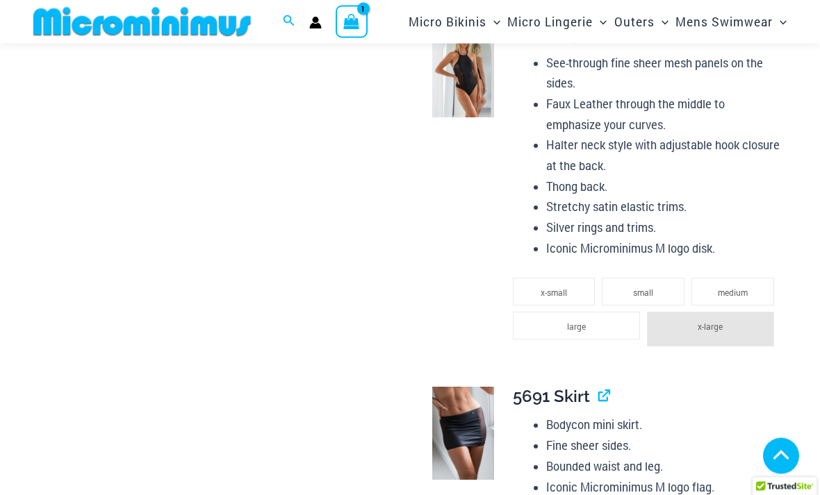
scroll to position [1847, 0]
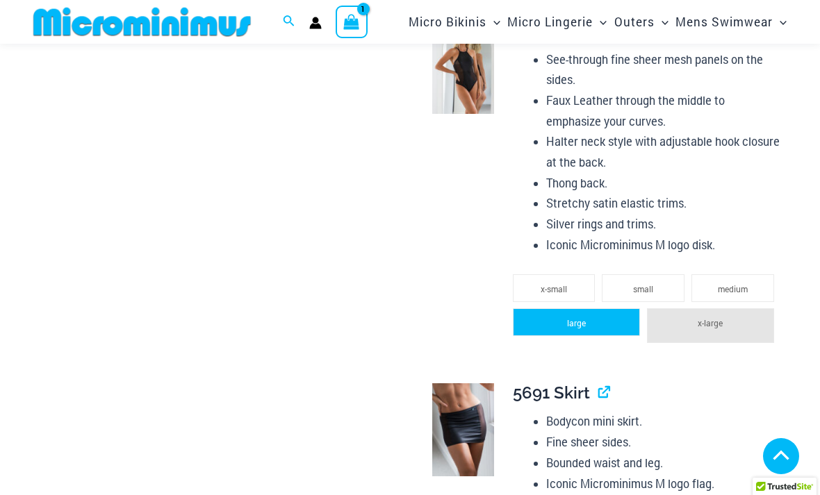
click at [602, 308] on li "large" at bounding box center [576, 322] width 127 height 28
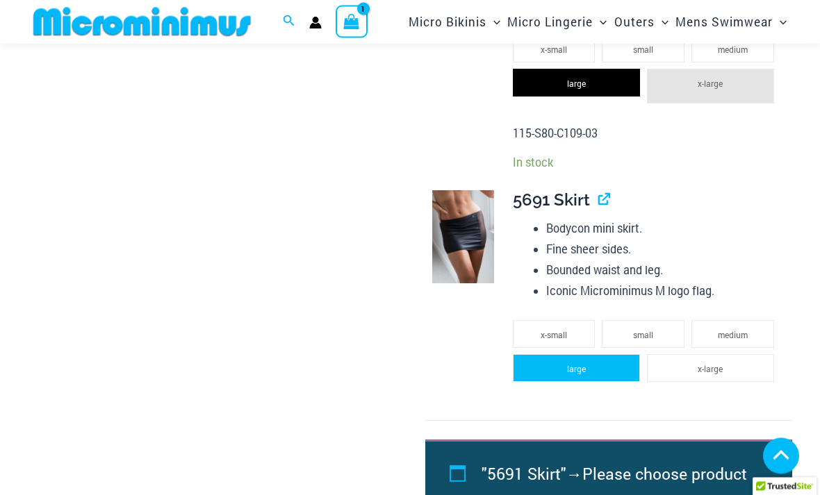
click at [595, 355] on li "large" at bounding box center [576, 369] width 127 height 28
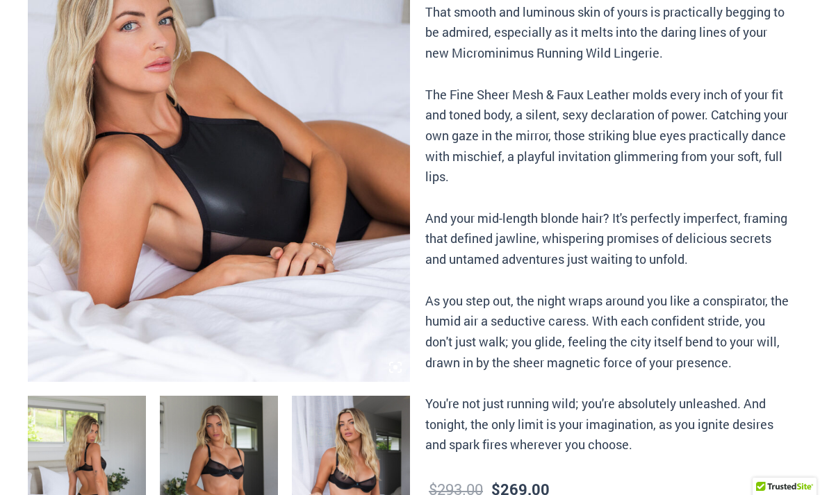
scroll to position [0, 0]
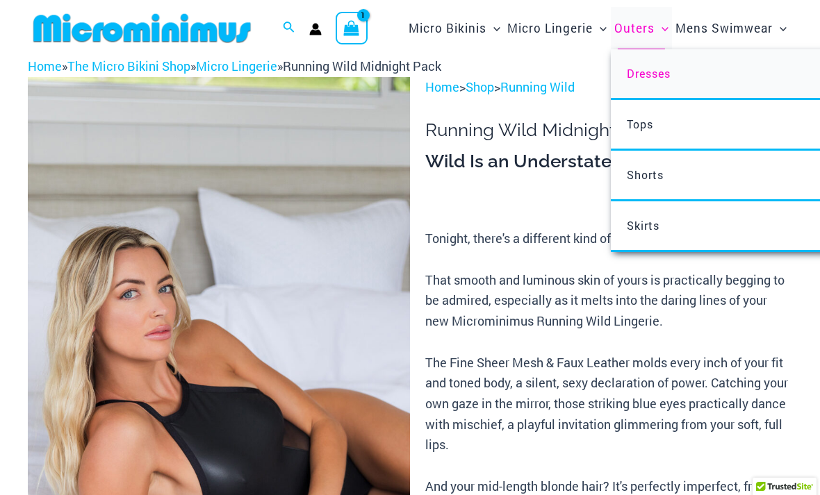
click at [676, 79] on link "Dresses" at bounding box center [817, 74] width 413 height 51
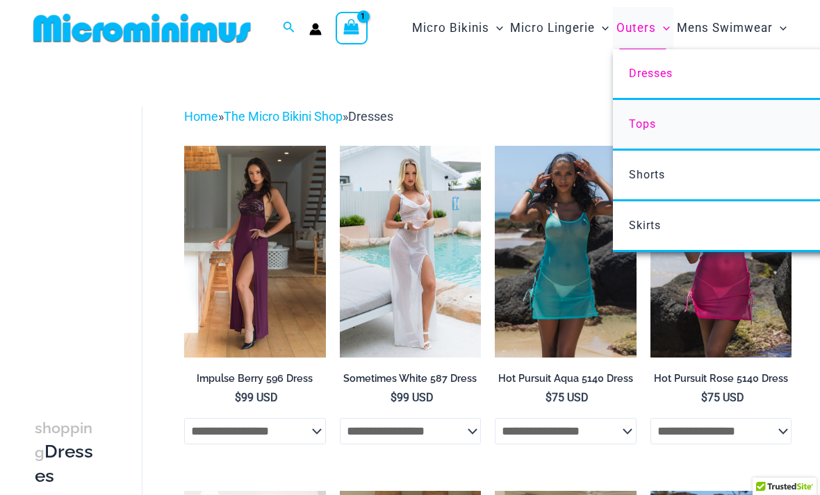
click at [668, 117] on link "Tops" at bounding box center [819, 125] width 413 height 51
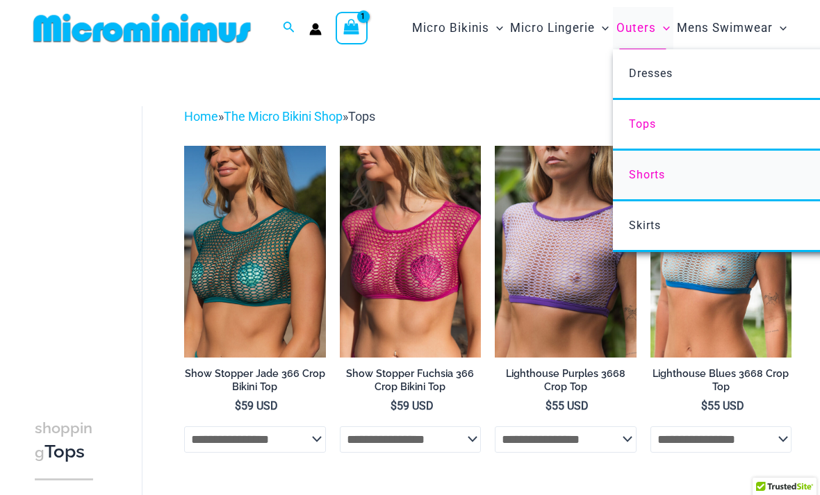
click at [679, 172] on link "Shorts" at bounding box center [819, 176] width 413 height 51
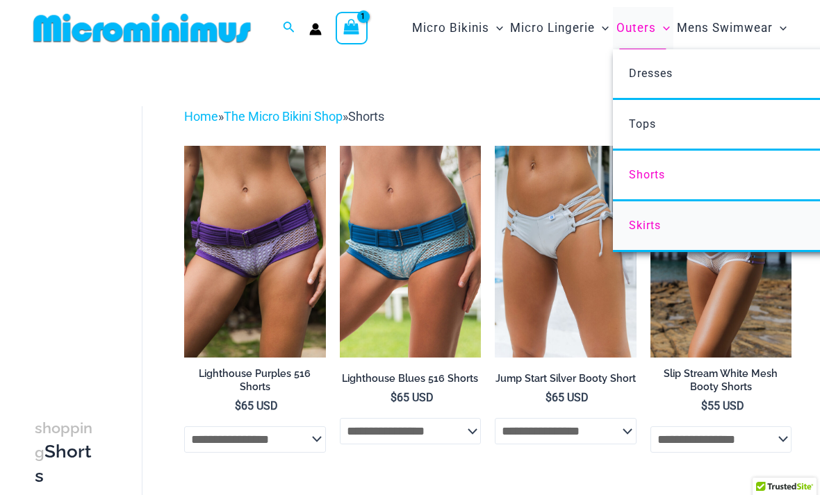
click at [666, 226] on link "Skirts" at bounding box center [819, 226] width 413 height 51
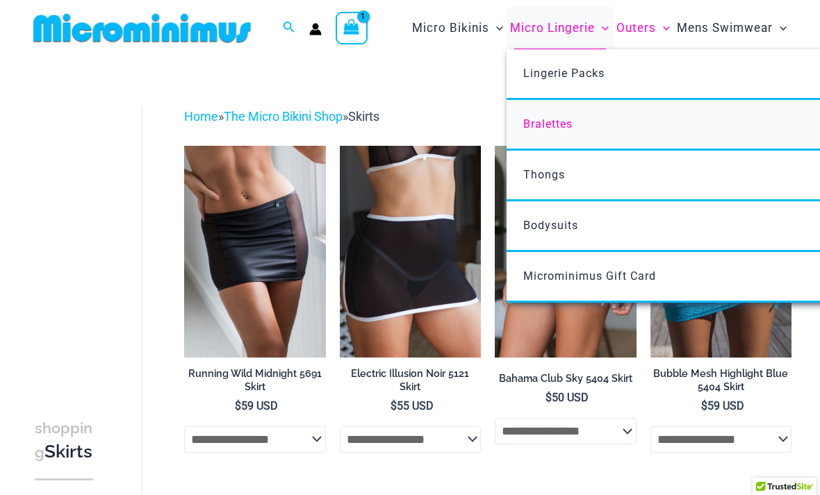
click at [586, 126] on link "Bralettes" at bounding box center [712, 125] width 413 height 51
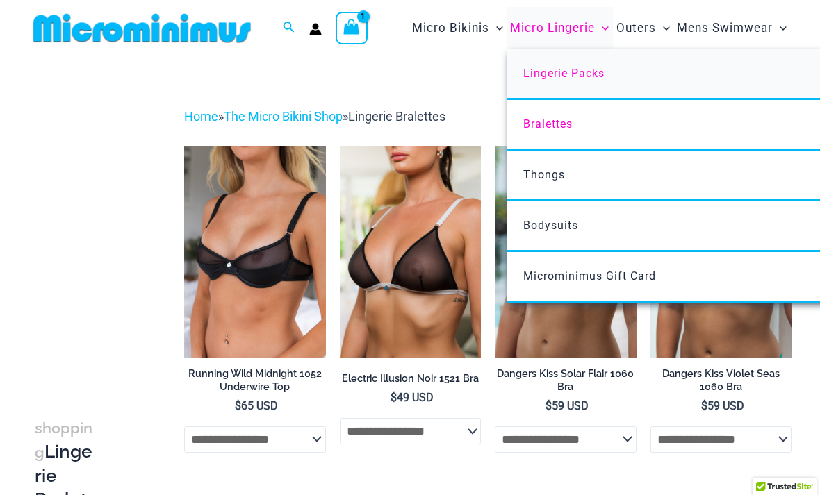
click at [589, 75] on span "Lingerie Packs" at bounding box center [563, 73] width 81 height 13
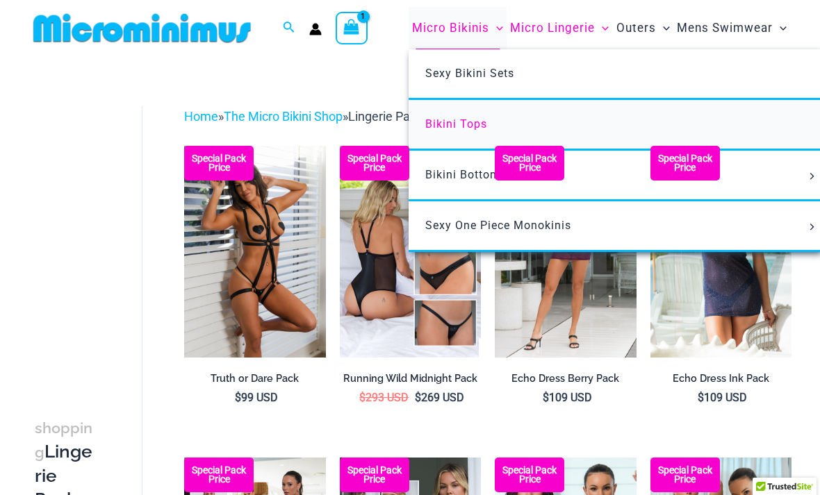
click at [472, 122] on span "Bikini Tops" at bounding box center [456, 123] width 62 height 13
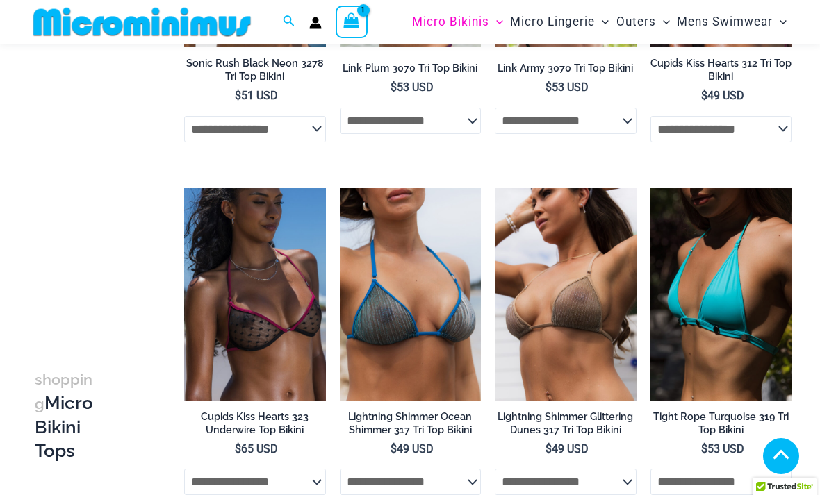
scroll to position [2497, 0]
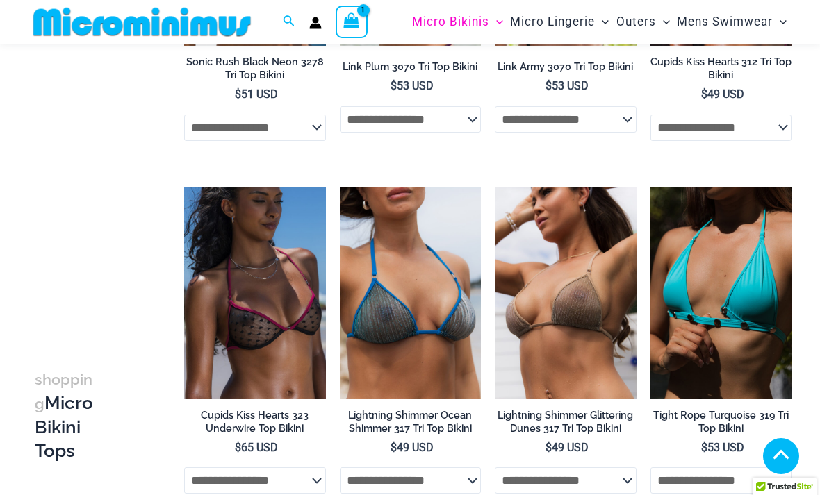
click at [757, 299] on img at bounding box center [721, 293] width 142 height 212
click at [757, 256] on img at bounding box center [721, 293] width 142 height 212
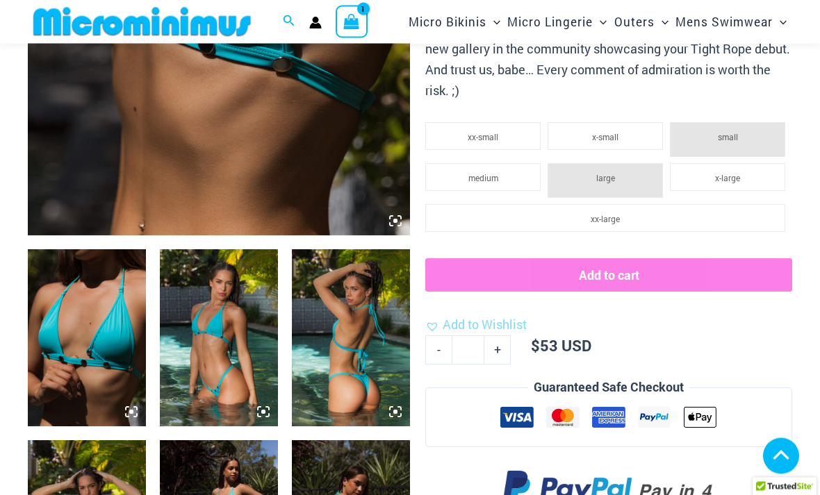
scroll to position [402, 0]
click at [435, 316] on link "Add to Wishlist" at bounding box center [475, 325] width 101 height 21
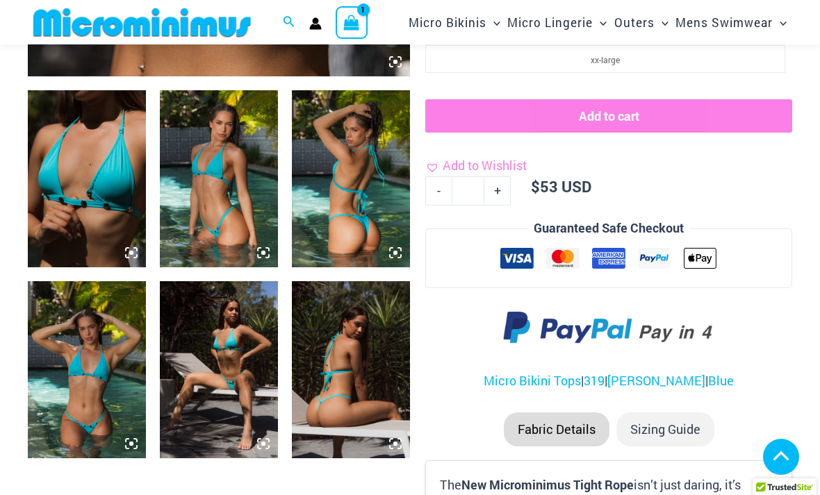
scroll to position [561, 0]
click at [440, 156] on link "Add to Wishlist" at bounding box center [475, 166] width 101 height 21
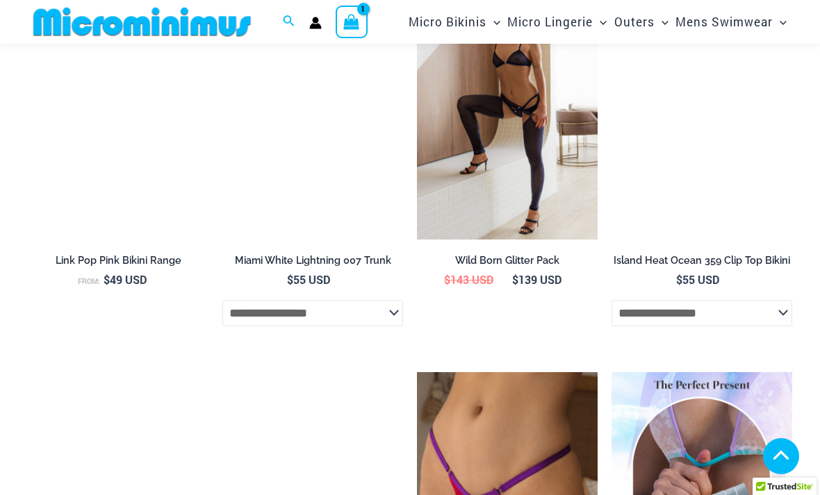
scroll to position [2575, 0]
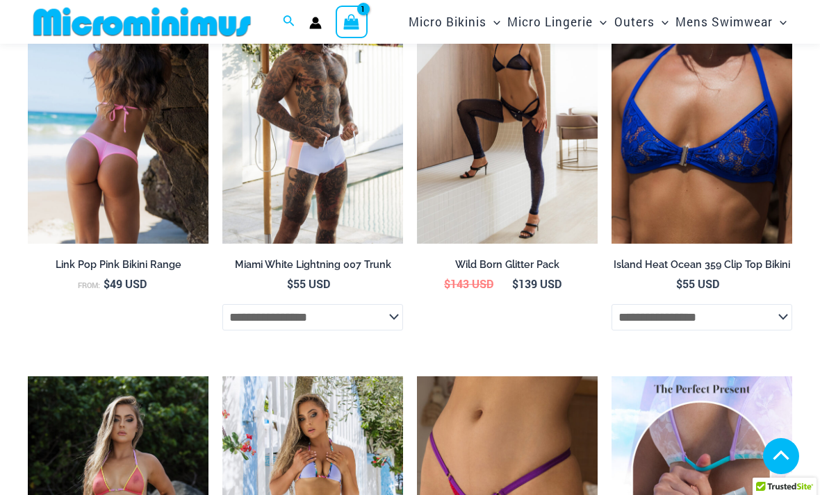
click at [141, 167] on img at bounding box center [118, 108] width 181 height 271
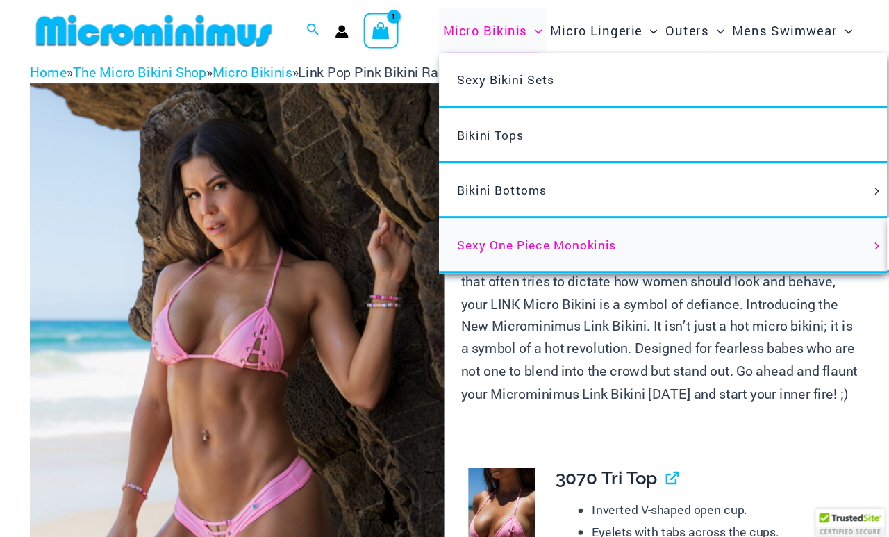
scroll to position [6, 0]
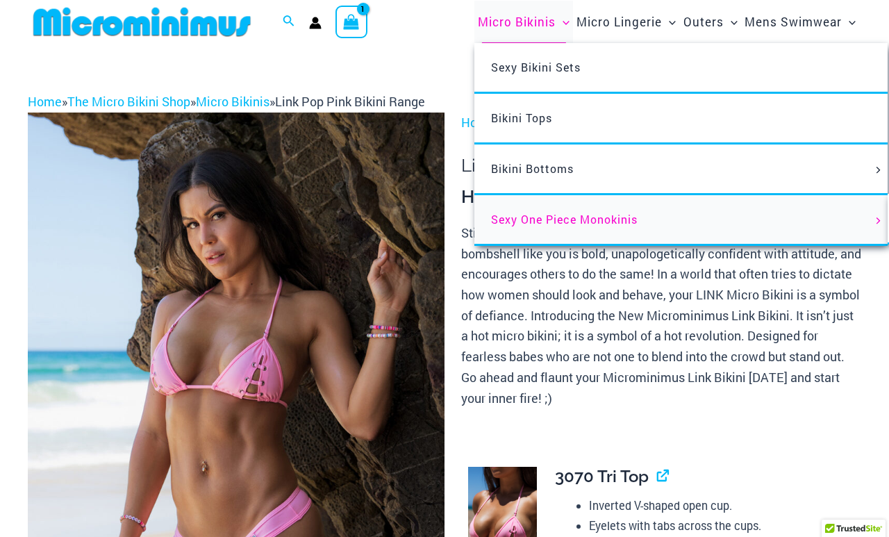
click at [611, 215] on span "Sexy One Piece Monokinis" at bounding box center [564, 219] width 147 height 15
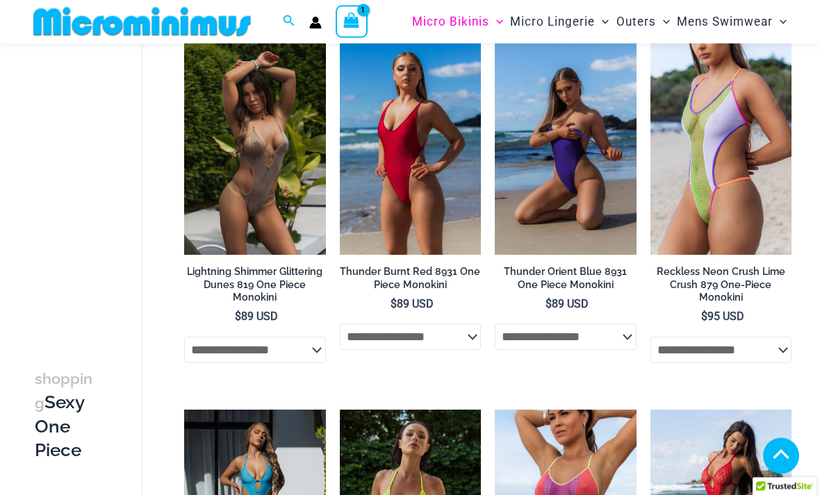
scroll to position [1867, 0]
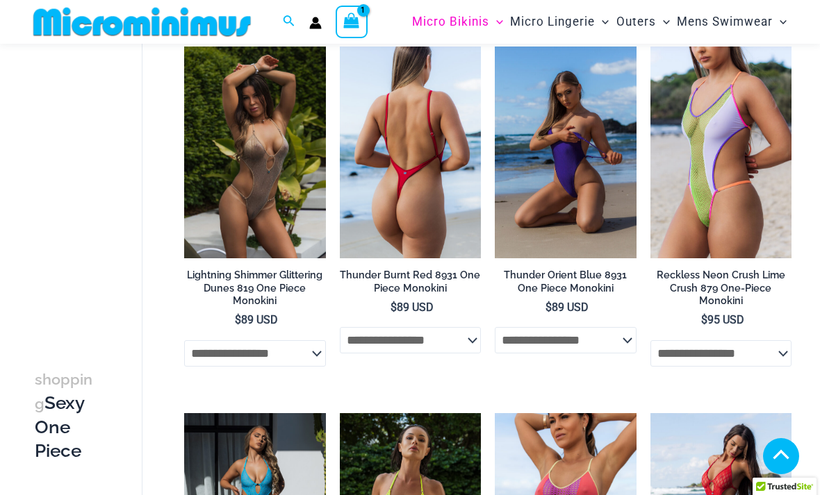
click at [400, 187] on img at bounding box center [411, 153] width 142 height 212
